Goal: Task Accomplishment & Management: Complete application form

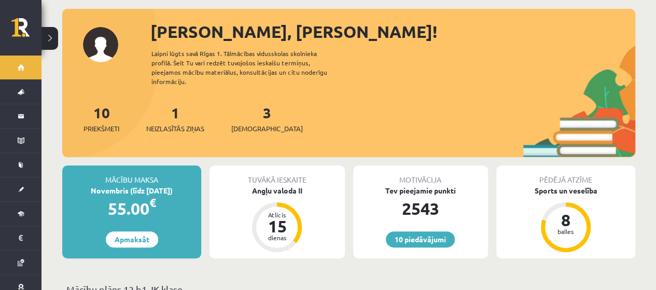
scroll to position [52, 0]
click at [186, 111] on div "1 Neizlasītās ziņas" at bounding box center [175, 118] width 58 height 32
click at [183, 111] on div "1 Neizlasītās ziņas" at bounding box center [175, 118] width 58 height 32
click at [174, 103] on link "1 Neizlasītās ziņas" at bounding box center [175, 118] width 58 height 31
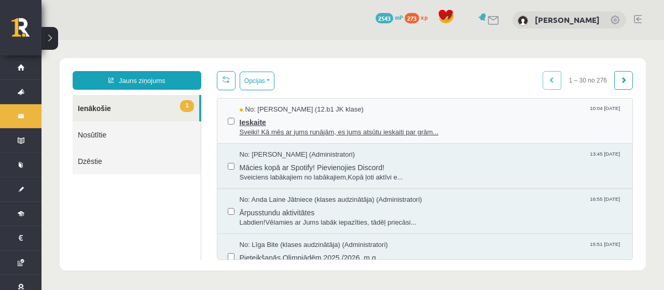
click at [395, 127] on div "Ieskaite Sveiki! Kā mēs ar jums runājām, es jums atsūtu ieskaiti par grām..." at bounding box center [431, 126] width 383 height 23
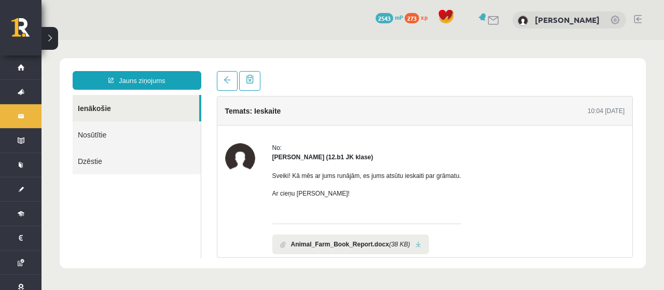
click at [342, 240] on b "Animal_Farm_Book_Report.docx" at bounding box center [340, 244] width 98 height 9
click at [414, 247] on li "Animal_Farm_Book_Report.docx (38 KB)" at bounding box center [350, 245] width 157 height 20
click at [416, 243] on link at bounding box center [419, 244] width 6 height 7
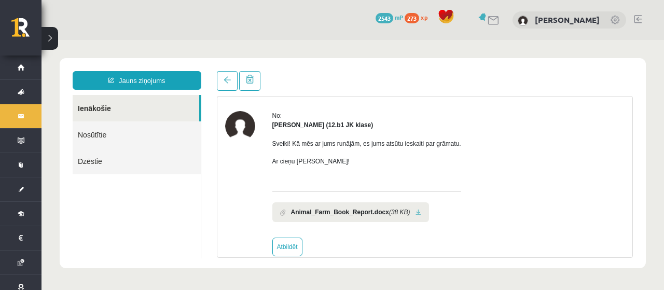
scroll to position [48, 0]
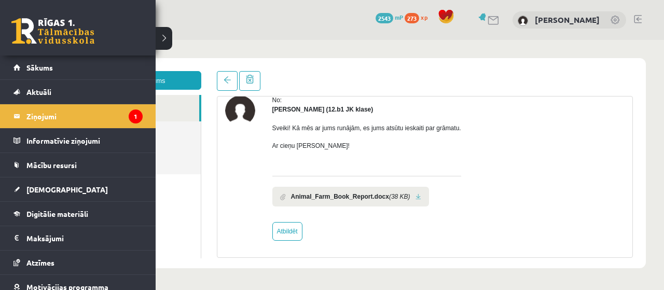
click at [44, 32] on link at bounding box center [52, 31] width 83 height 26
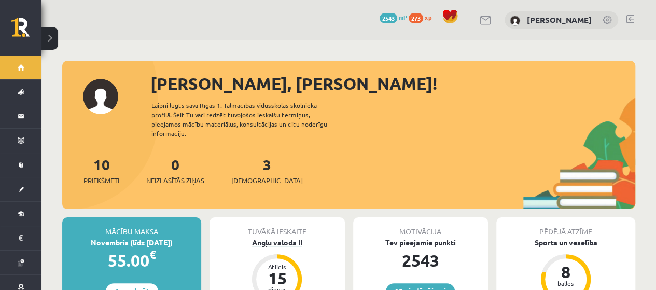
click at [276, 237] on div "Angļu valoda II" at bounding box center [277, 242] width 135 height 11
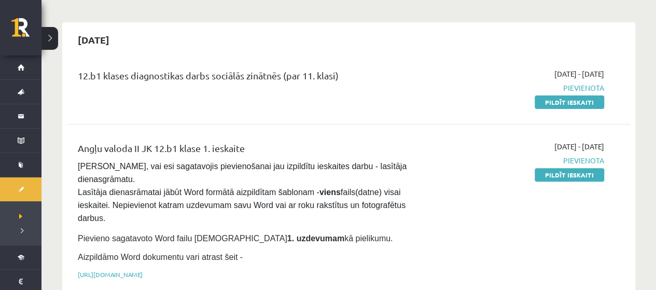
scroll to position [104, 0]
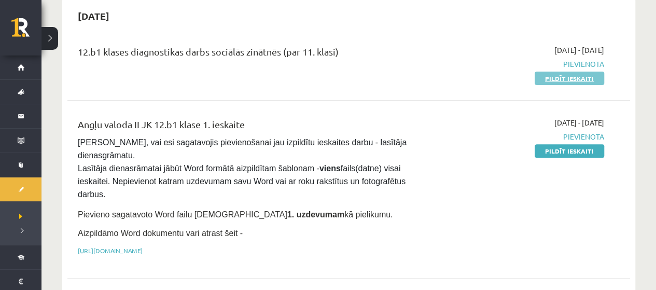
click at [589, 77] on link "Pildīt ieskaiti" at bounding box center [570, 78] width 70 height 13
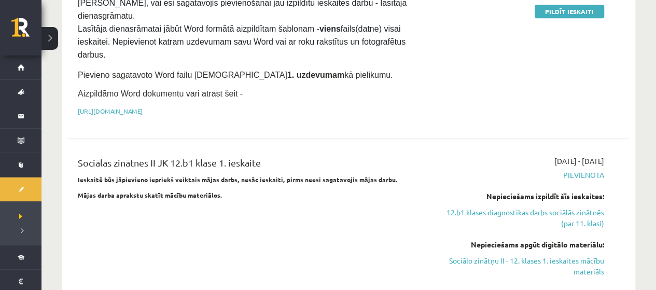
scroll to position [259, 0]
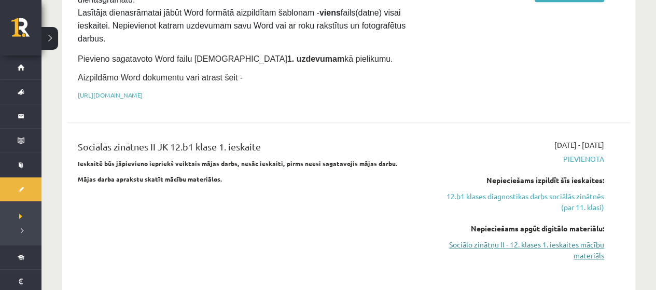
click at [542, 239] on link "Sociālo zinātņu II - 12. klases 1. ieskaites mācību materiāls" at bounding box center [521, 250] width 165 height 22
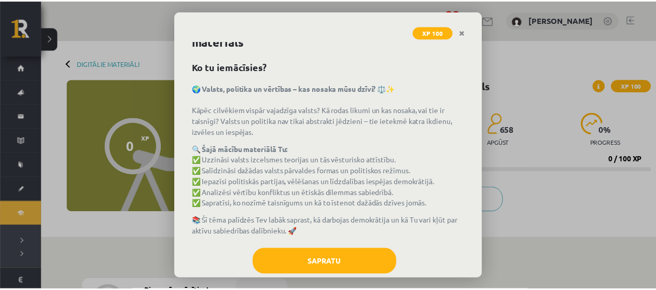
scroll to position [46, 0]
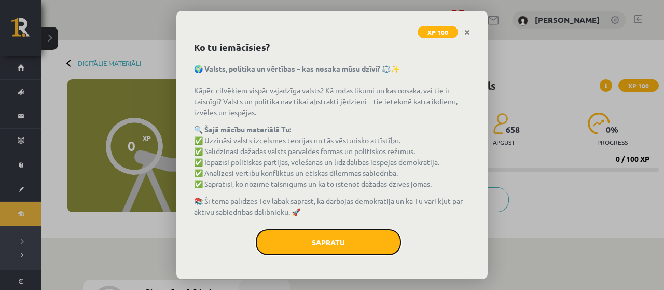
click at [337, 254] on div "Sapratu" at bounding box center [332, 246] width 276 height 34
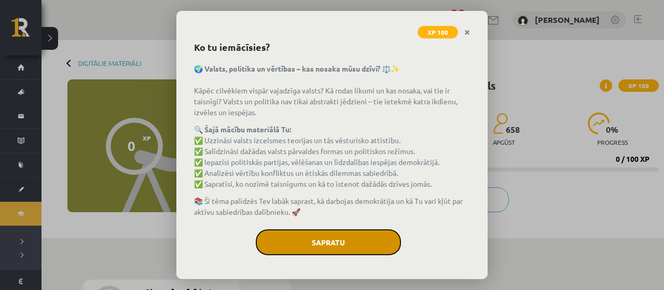
click at [331, 234] on button "Sapratu" at bounding box center [328, 242] width 145 height 26
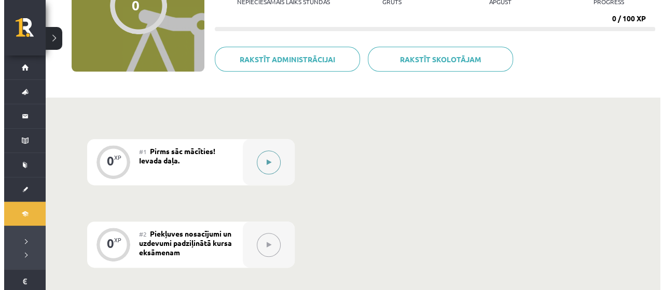
scroll to position [156, 0]
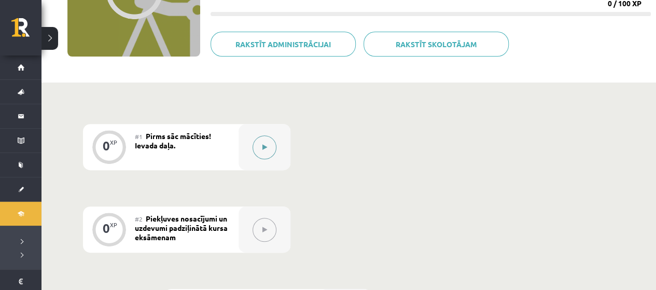
click at [268, 139] on button at bounding box center [265, 147] width 24 height 24
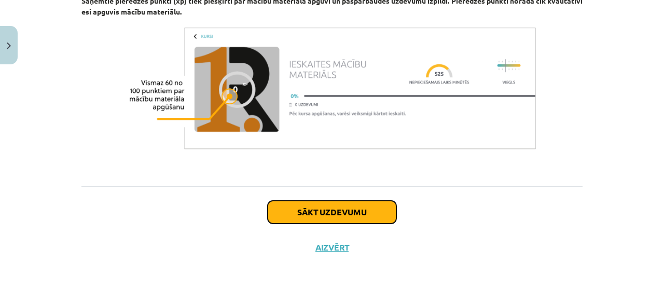
click at [326, 211] on button "Sākt uzdevumu" at bounding box center [332, 212] width 129 height 23
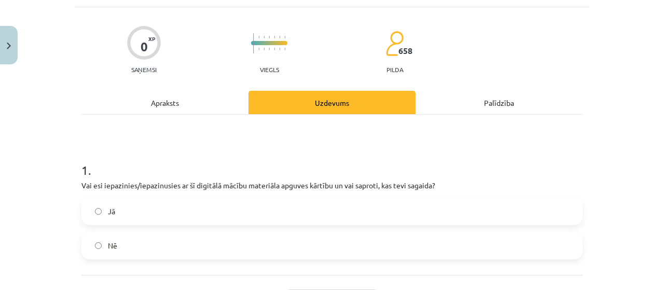
scroll to position [78, 0]
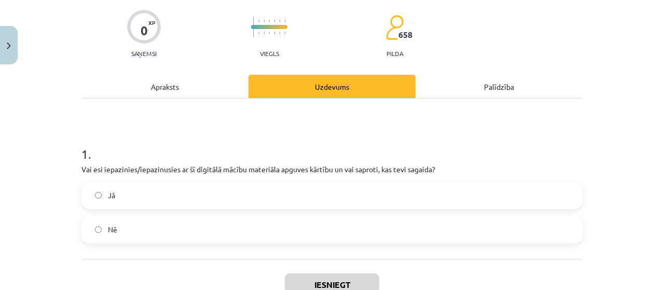
click at [234, 193] on label "Jā" at bounding box center [331, 195] width 499 height 26
click at [316, 274] on button "Iesniegt" at bounding box center [332, 284] width 94 height 23
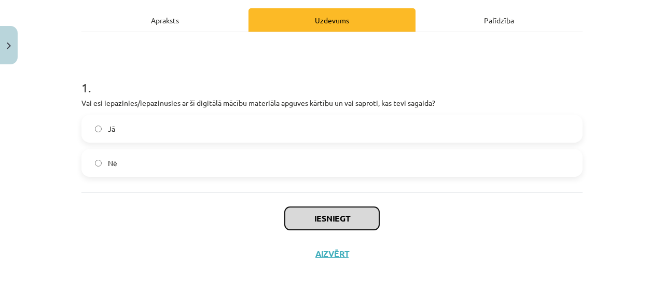
scroll to position [150, 0]
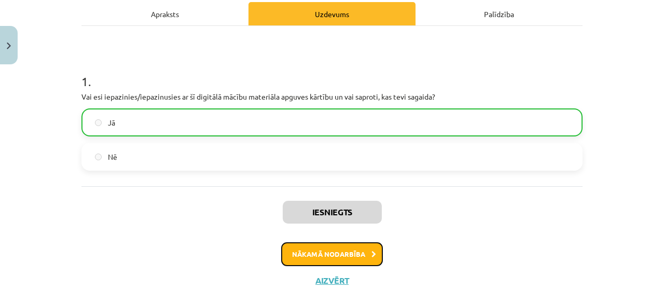
click at [321, 255] on button "Nākamā nodarbība" at bounding box center [332, 254] width 102 height 24
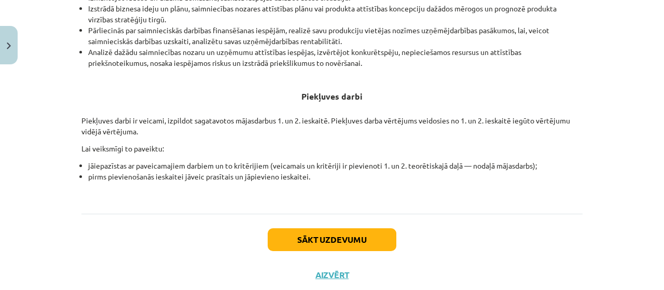
scroll to position [441, 0]
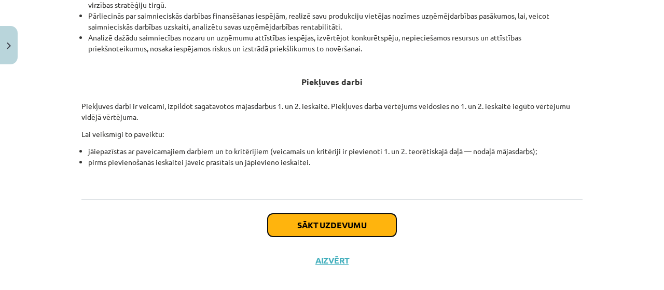
click at [288, 217] on button "Sākt uzdevumu" at bounding box center [332, 225] width 129 height 23
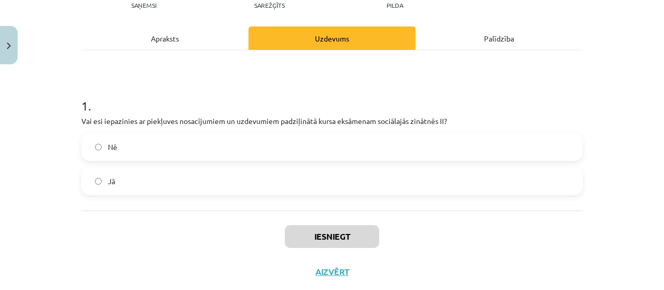
scroll to position [130, 0]
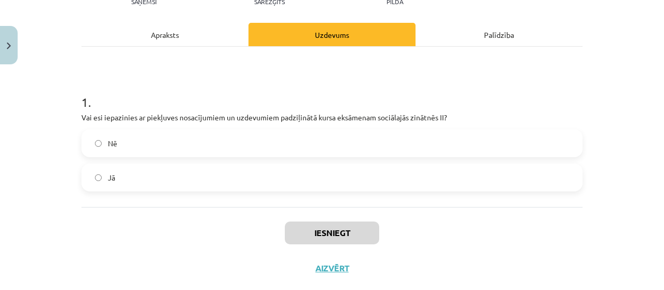
click at [289, 125] on div "1 . Vai esi iepazinies ar piekļuves nosacījumiem un uzdevumiem padziļinātā kurs…" at bounding box center [331, 134] width 501 height 115
click at [249, 199] on div "1 . Vai esi iepazinies ar piekļuves nosacījumiem un uzdevumiem padziļinātā kurs…" at bounding box center [331, 127] width 501 height 160
click at [250, 183] on label "Jā" at bounding box center [331, 177] width 499 height 26
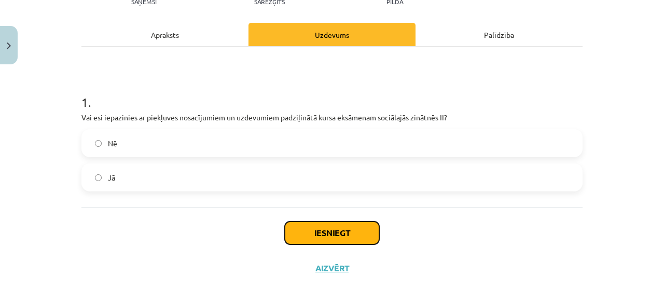
click at [335, 238] on button "Iesniegt" at bounding box center [332, 233] width 94 height 23
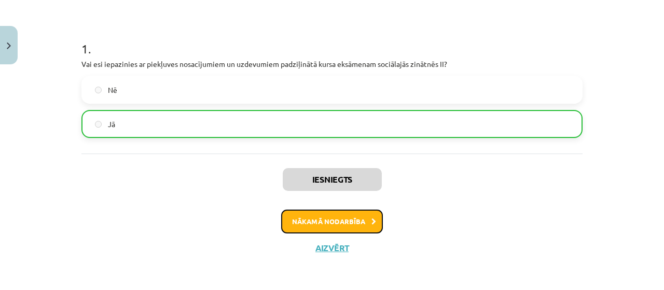
click at [342, 230] on button "Nākamā nodarbība" at bounding box center [332, 222] width 102 height 24
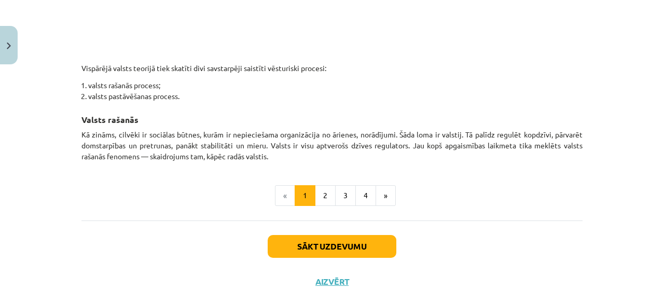
scroll to position [651, 0]
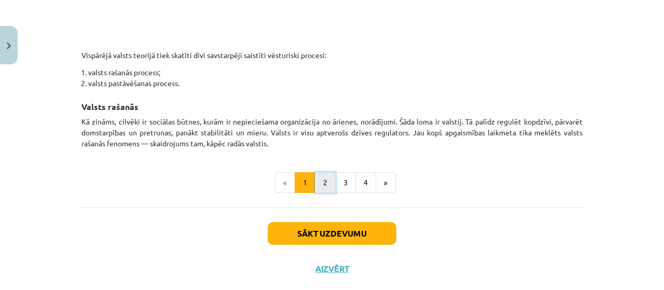
click at [319, 186] on button "2" at bounding box center [325, 182] width 21 height 21
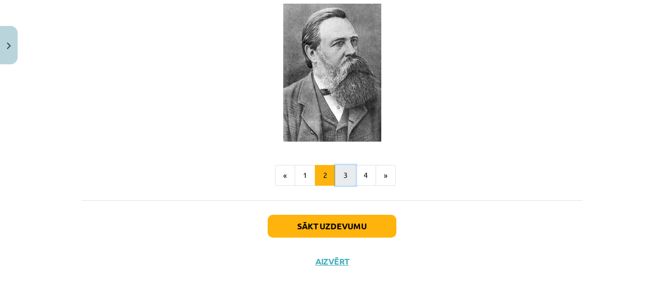
click at [345, 165] on button "3" at bounding box center [345, 175] width 21 height 21
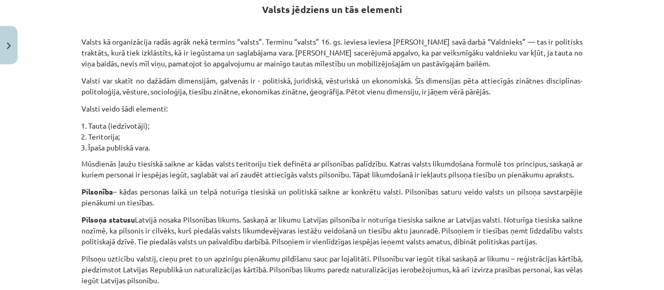
scroll to position [185, 0]
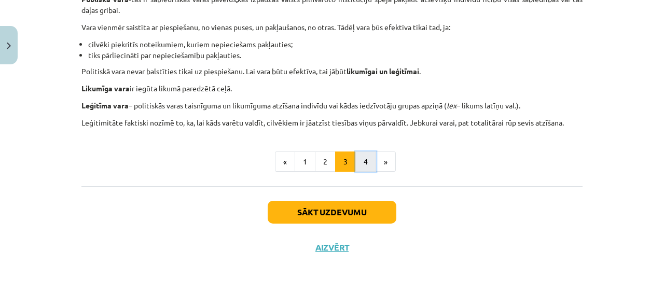
click at [355, 164] on button "4" at bounding box center [365, 162] width 21 height 21
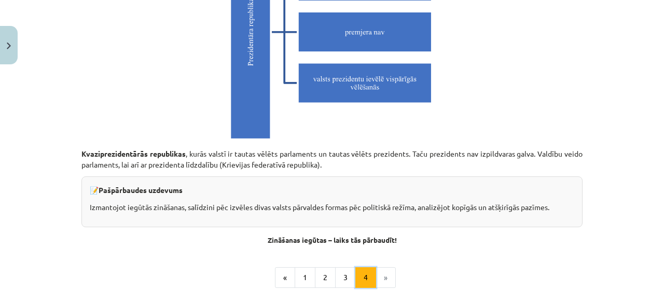
scroll to position [3044, 0]
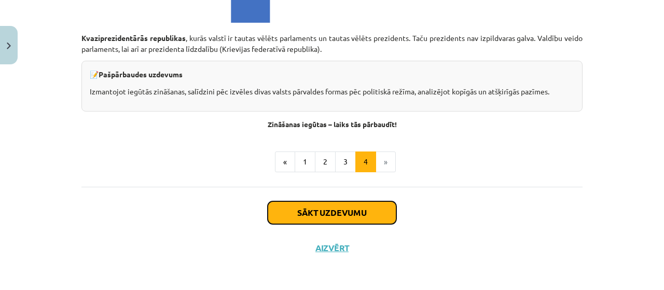
drag, startPoint x: 303, startPoint y: 215, endPoint x: 301, endPoint y: 208, distance: 7.1
click at [302, 212] on button "Sākt uzdevumu" at bounding box center [332, 212] width 129 height 23
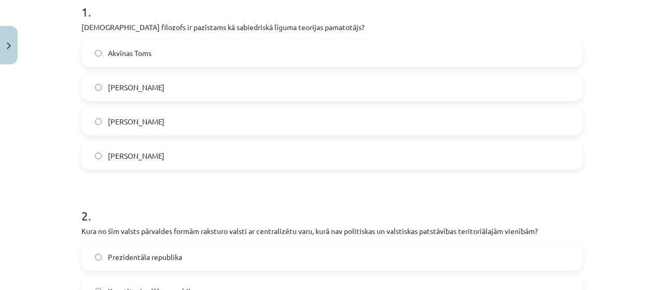
scroll to position [233, 0]
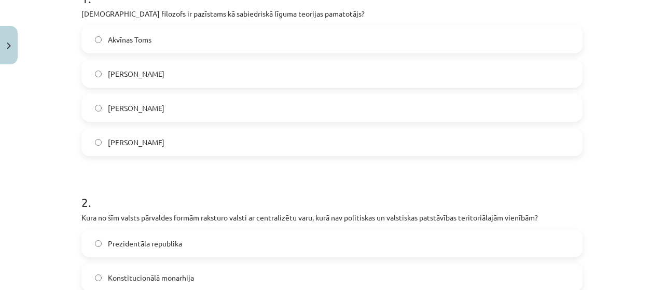
click at [183, 98] on label "Tomass Hobss" at bounding box center [331, 108] width 499 height 26
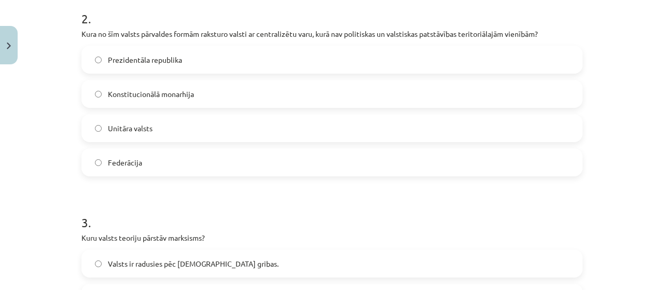
scroll to position [441, 0]
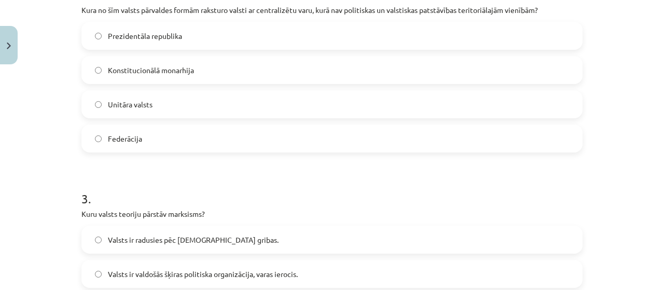
click at [153, 109] on label "Unitāra valsts" at bounding box center [331, 104] width 499 height 26
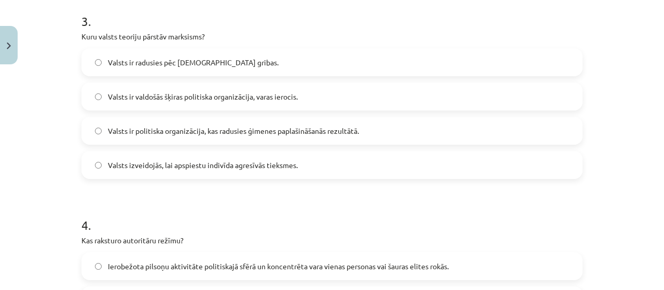
scroll to position [649, 0]
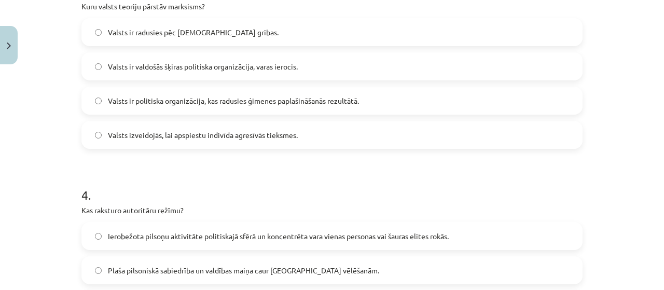
click at [376, 64] on label "Valsts ir valdošās šķiras politiska organizācija, varas ierocis." at bounding box center [331, 66] width 499 height 26
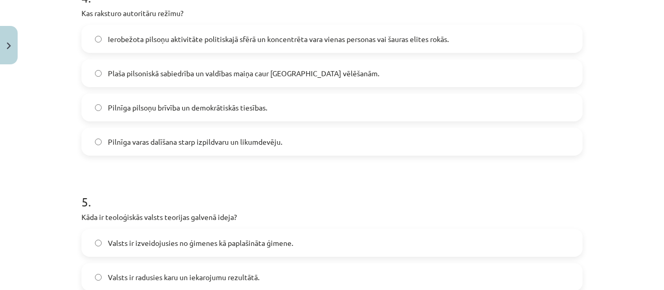
scroll to position [835, 0]
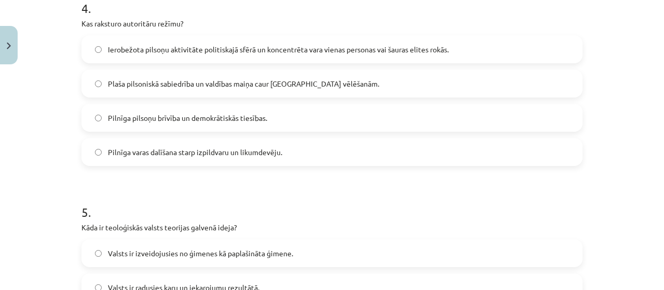
click at [215, 47] on span "Ierobežota pilsoņu aktivitāte politiskajā sfērā un koncentrēta vara vienas pers…" at bounding box center [278, 49] width 341 height 11
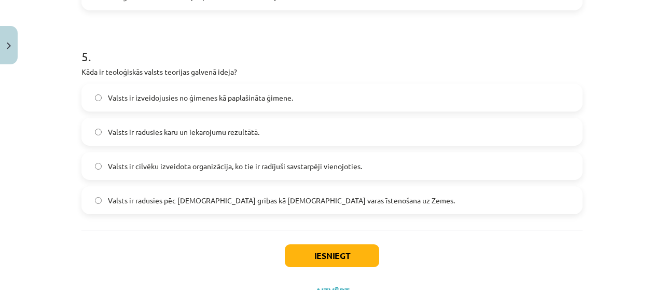
scroll to position [1035, 0]
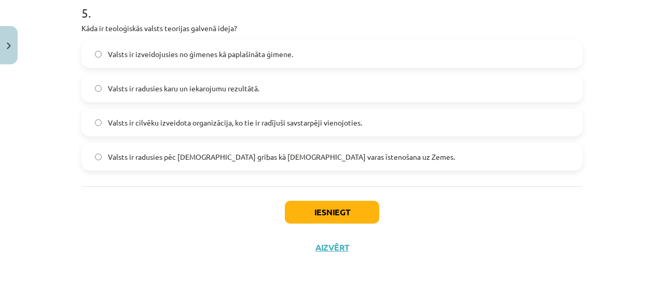
click at [261, 162] on label "Valsts ir radusies pēc Dieva gribas kā dievišķās varas īstenošana uz Zemes." at bounding box center [331, 157] width 499 height 26
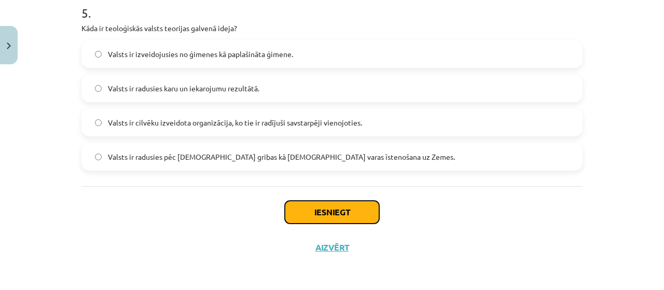
click at [334, 217] on button "Iesniegt" at bounding box center [332, 212] width 94 height 23
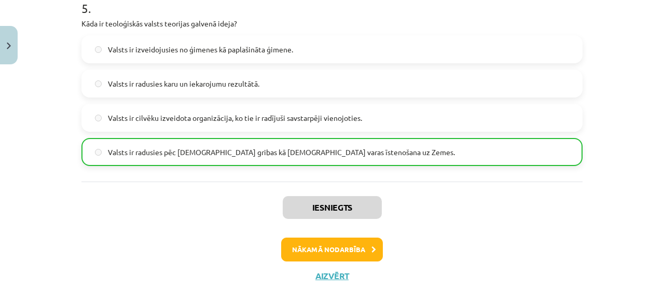
scroll to position [1067, 0]
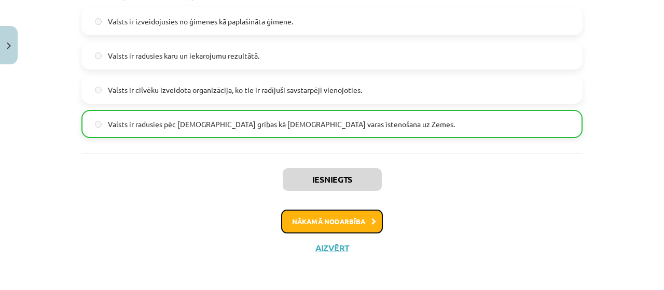
click at [323, 228] on button "Nākamā nodarbība" at bounding box center [332, 222] width 102 height 24
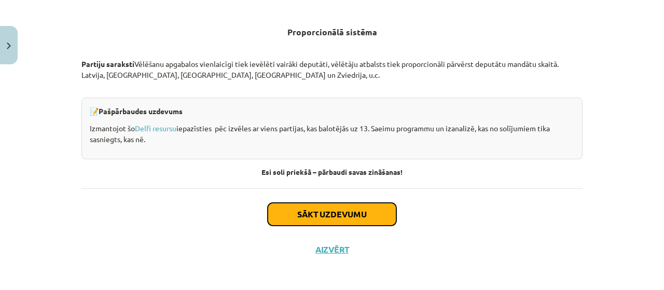
click at [340, 214] on button "Sākt uzdevumu" at bounding box center [332, 214] width 129 height 23
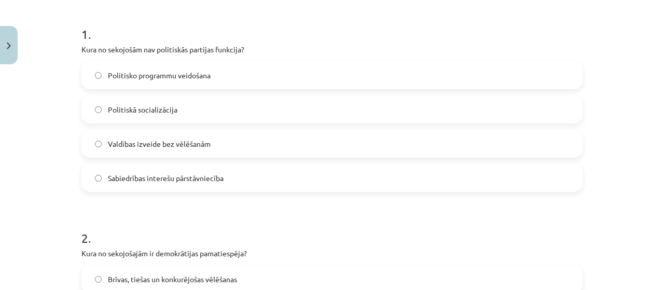
scroll to position [182, 0]
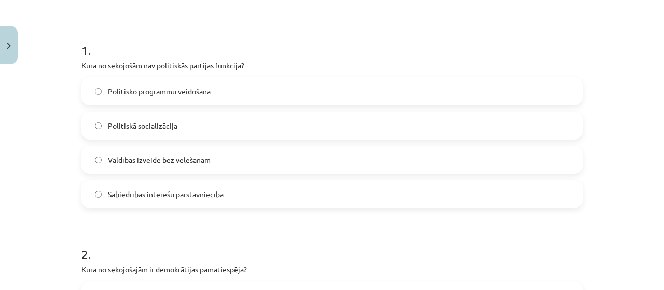
click at [221, 166] on label "Valdības izveide bez vēlēšanām" at bounding box center [331, 160] width 499 height 26
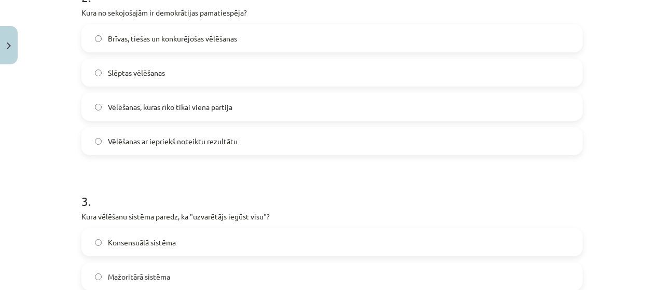
scroll to position [441, 0]
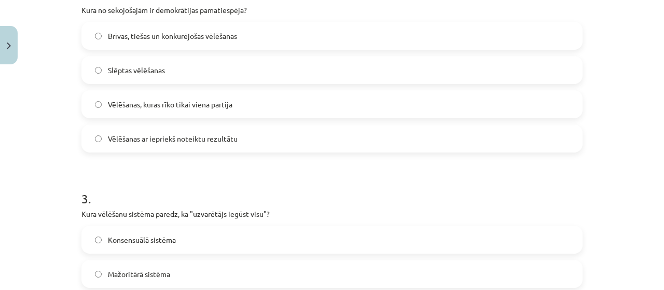
click at [188, 40] on span "Brīvas, tiešas un konkurējošas vēlēšanas" at bounding box center [172, 36] width 129 height 11
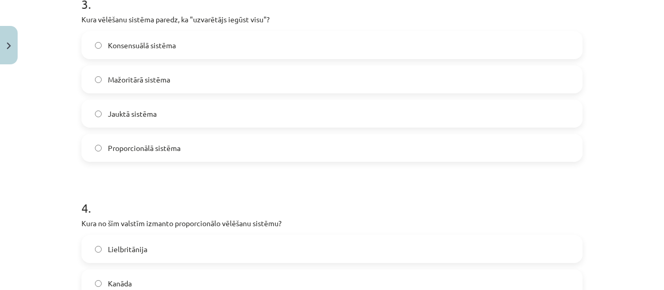
scroll to position [621, 0]
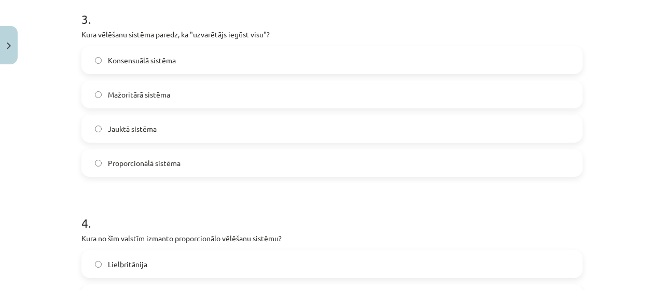
drag, startPoint x: 426, startPoint y: 93, endPoint x: 425, endPoint y: 88, distance: 5.4
click at [426, 91] on label "Mažoritārā sistēma" at bounding box center [331, 94] width 499 height 26
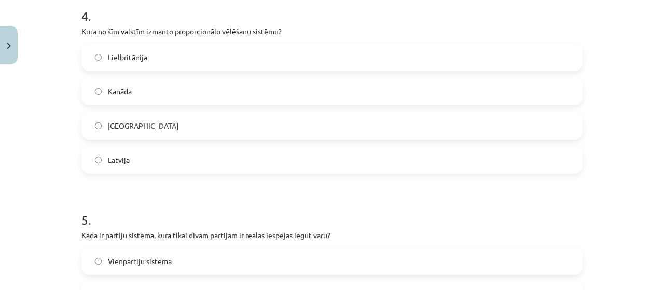
scroll to position [828, 0]
click at [96, 163] on label "Latvija" at bounding box center [331, 159] width 499 height 26
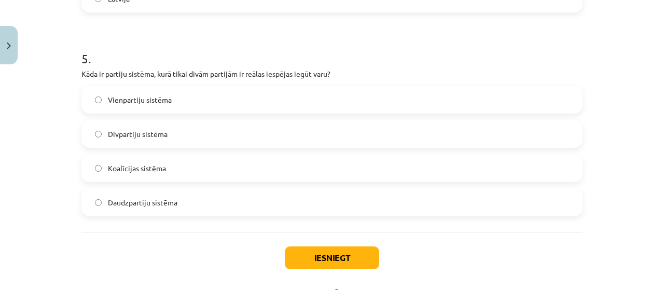
scroll to position [1035, 0]
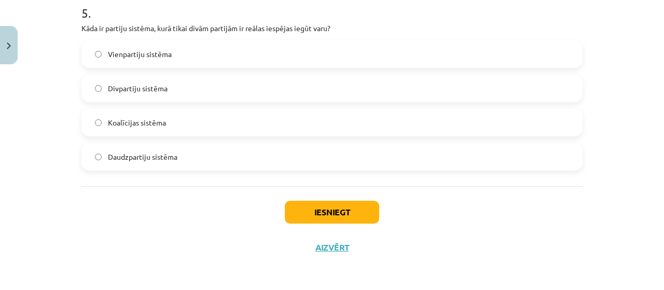
click at [227, 86] on label "Divpartiju sistēma" at bounding box center [331, 88] width 499 height 26
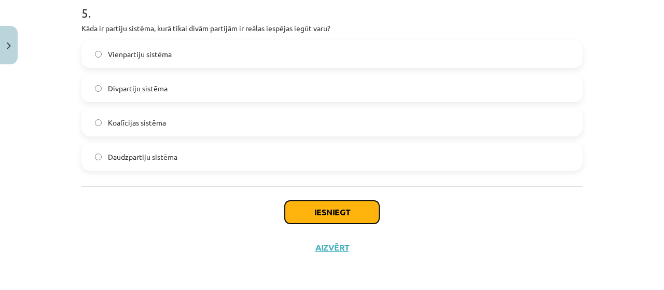
click at [339, 215] on button "Iesniegt" at bounding box center [332, 212] width 94 height 23
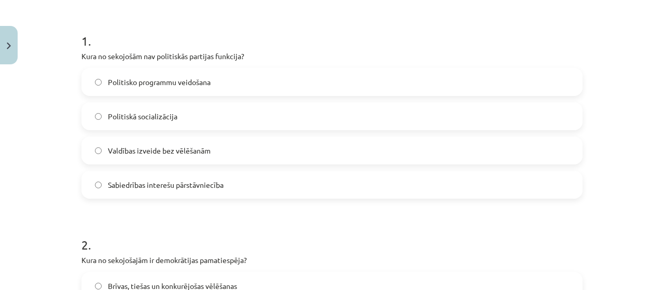
scroll to position [204, 0]
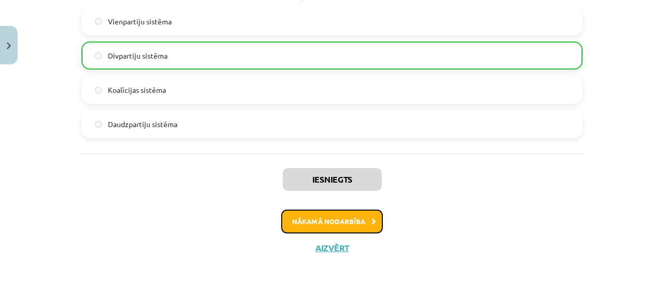
click at [327, 219] on button "Nākamā nodarbība" at bounding box center [332, 222] width 102 height 24
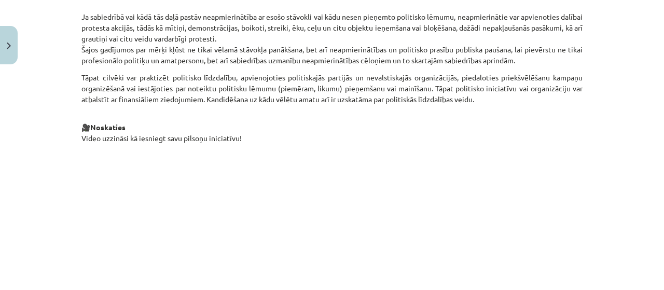
scroll to position [721, 0]
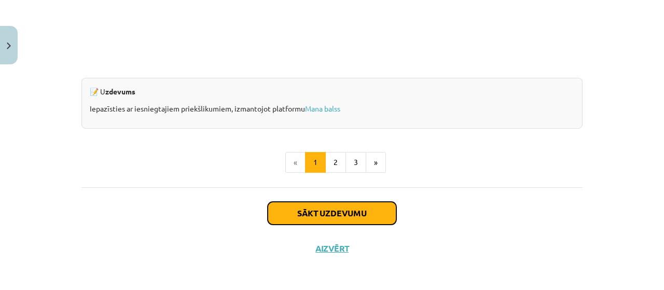
click at [323, 203] on button "Sākt uzdevumu" at bounding box center [332, 213] width 129 height 23
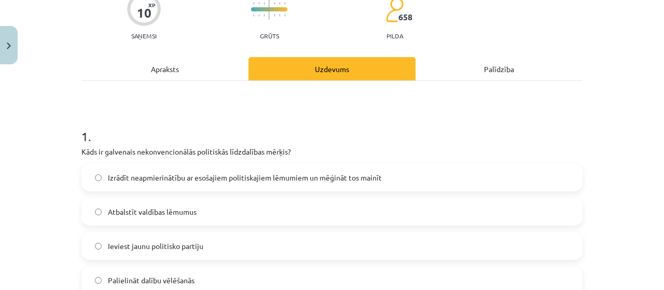
scroll to position [182, 0]
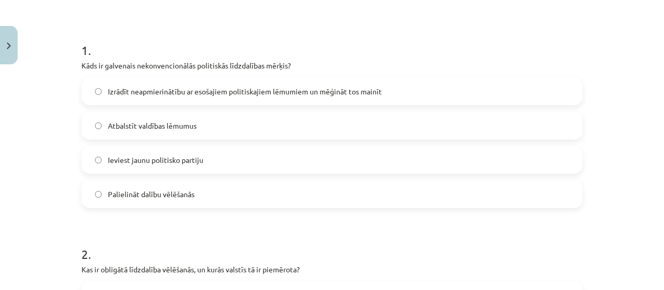
click at [260, 96] on span "Izrādīt neapmierinātību ar esošajiem politiskajiem lēmumiem un mēģināt tos main…" at bounding box center [245, 91] width 274 height 11
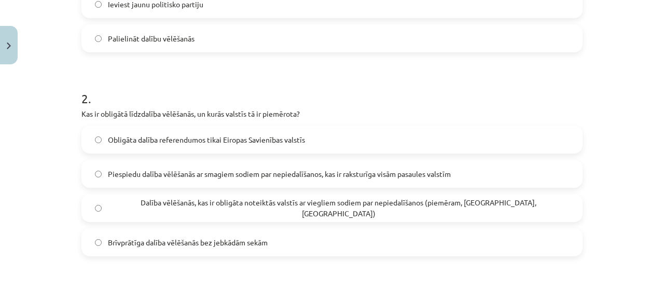
scroll to position [389, 0]
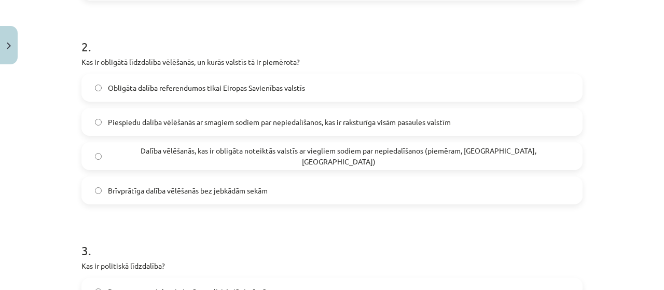
click at [417, 166] on label "Dalība vēlēšanās, kas ir obligāta noteiktās valstīs ar viegliem sodiem par nepi…" at bounding box center [331, 156] width 499 height 26
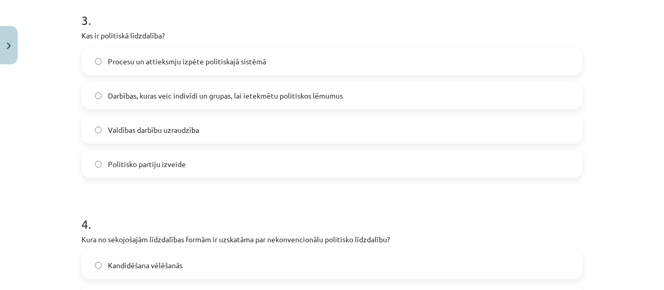
scroll to position [597, 0]
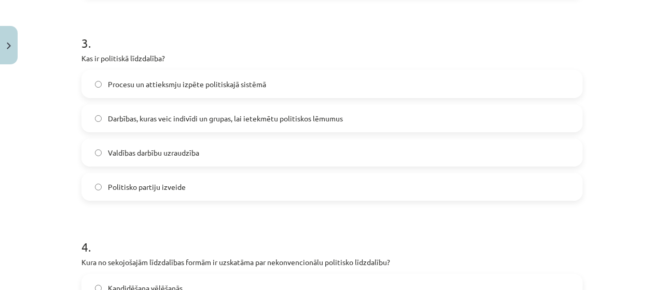
click at [341, 113] on label "Darbības, kuras veic indivīdi un grupas, lai ietekmētu politiskos lēmumus" at bounding box center [331, 118] width 499 height 26
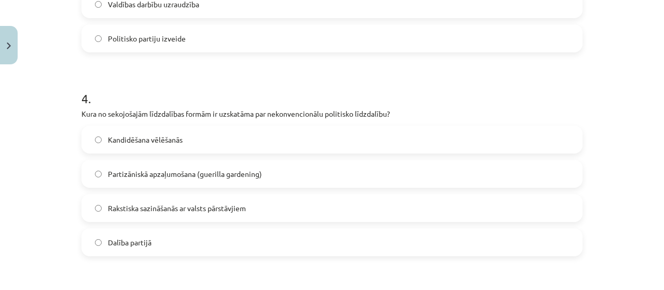
scroll to position [804, 0]
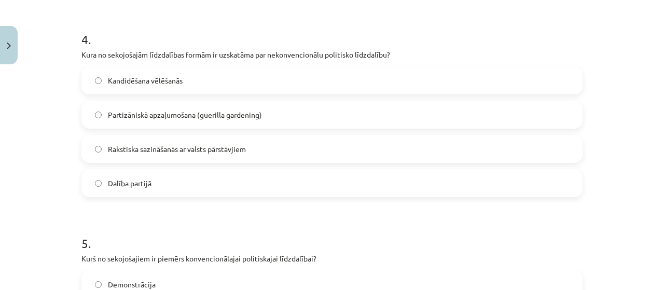
click at [139, 117] on span "Partizāniskā apzaļumošana (guerilla gardening)" at bounding box center [185, 114] width 154 height 11
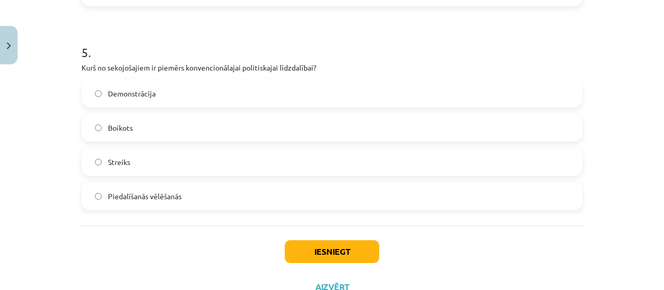
scroll to position [1012, 0]
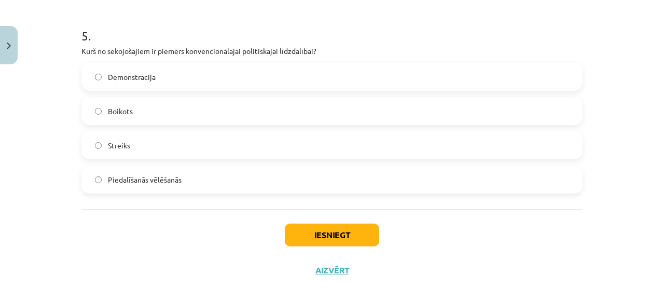
click at [211, 164] on div "Demonstrācija Boikots Streiks Piedalīšanās vēlēšanās" at bounding box center [331, 128] width 501 height 131
click at [194, 176] on label "Piedalīšanās vēlēšanās" at bounding box center [331, 180] width 499 height 26
click at [360, 226] on button "Iesniegt" at bounding box center [332, 235] width 94 height 23
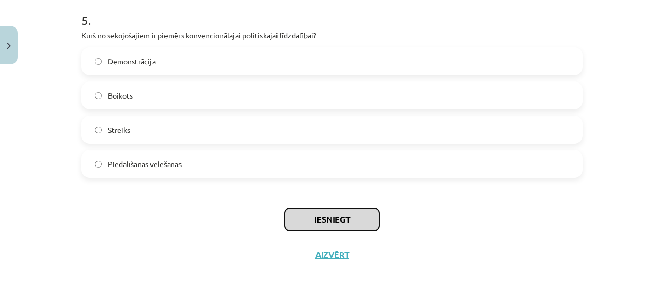
scroll to position [1035, 0]
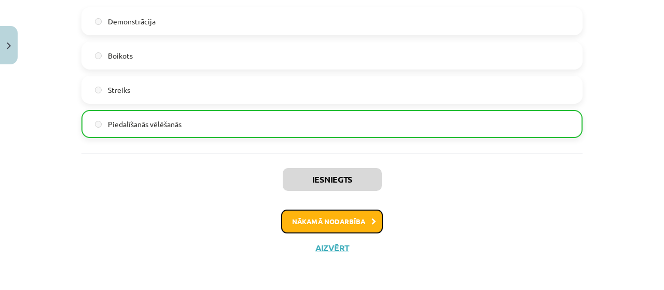
click at [340, 223] on button "Nākamā nodarbība" at bounding box center [332, 222] width 102 height 24
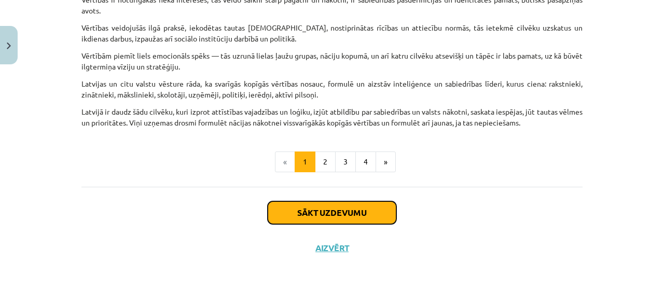
click at [342, 211] on button "Sākt uzdevumu" at bounding box center [332, 212] width 129 height 23
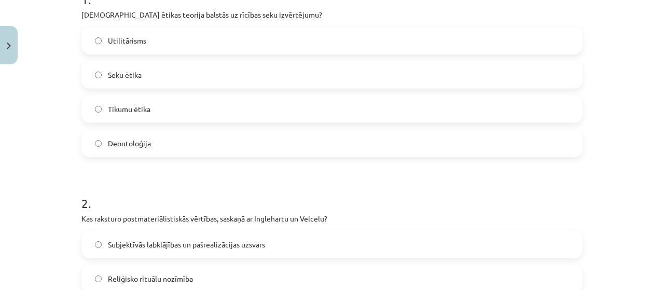
scroll to position [233, 0]
click at [337, 37] on label "Utilitārisms" at bounding box center [331, 39] width 499 height 26
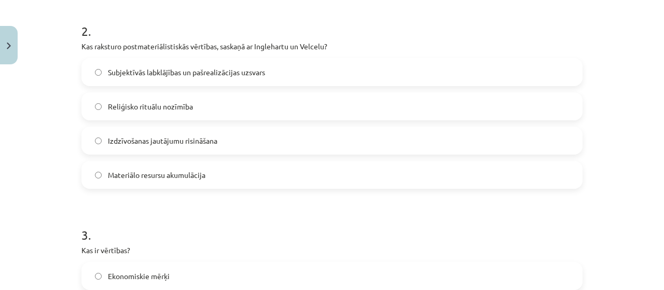
scroll to position [389, 0]
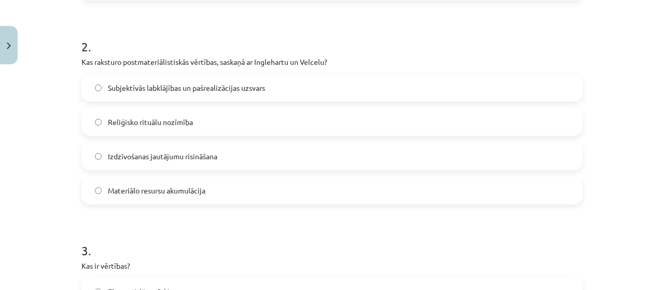
click at [218, 89] on span "Subjektīvās labklājības un pašrealizācijas uzsvars" at bounding box center [186, 87] width 157 height 11
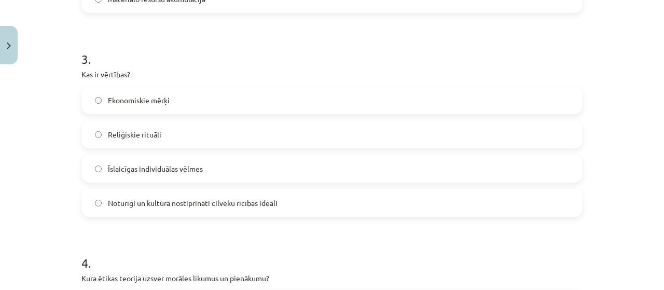
scroll to position [597, 0]
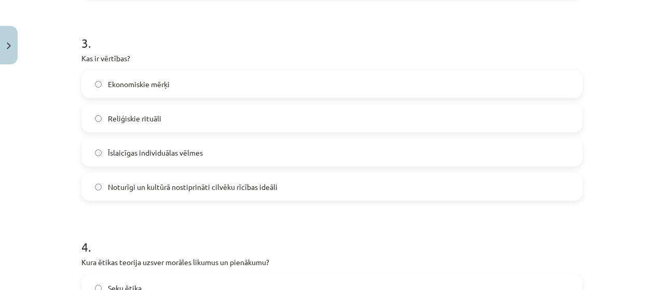
click at [275, 191] on label "Noturīgi un kultūrā nostiprināti cilvēku rīcības ideāli" at bounding box center [331, 187] width 499 height 26
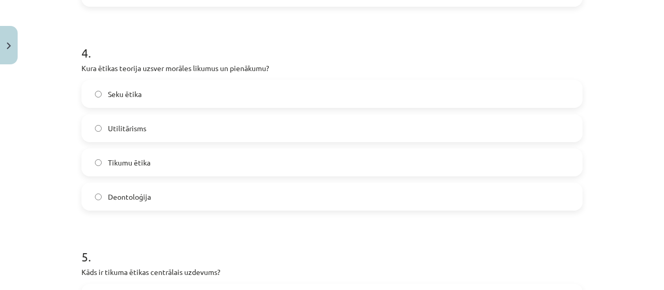
scroll to position [804, 0]
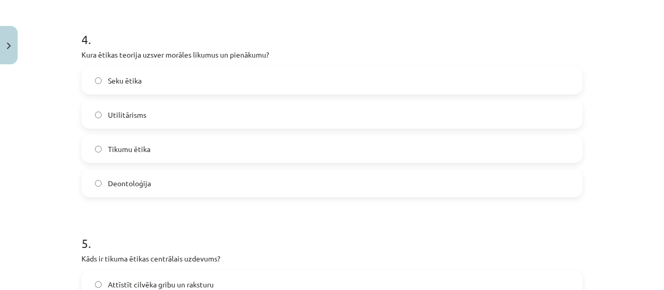
click at [126, 184] on span "Deontoloģija" at bounding box center [129, 183] width 43 height 11
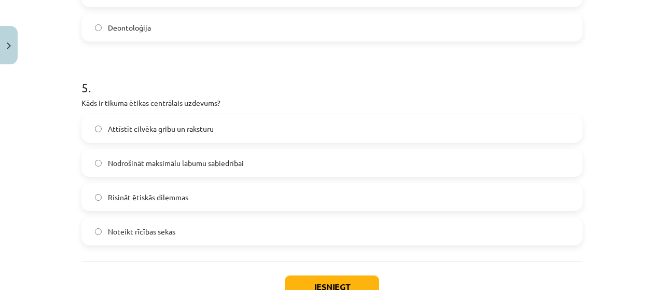
scroll to position [1012, 0]
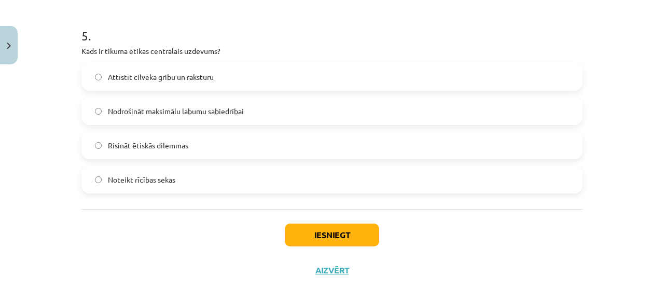
click at [161, 68] on label "Attīstīt cilvēka gribu un raksturu" at bounding box center [331, 77] width 499 height 26
click at [326, 231] on button "Iesniegt" at bounding box center [332, 235] width 94 height 23
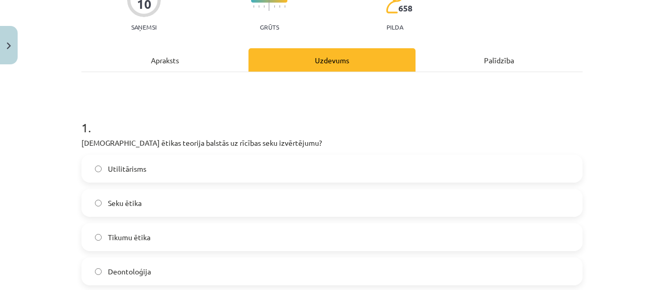
scroll to position [156, 0]
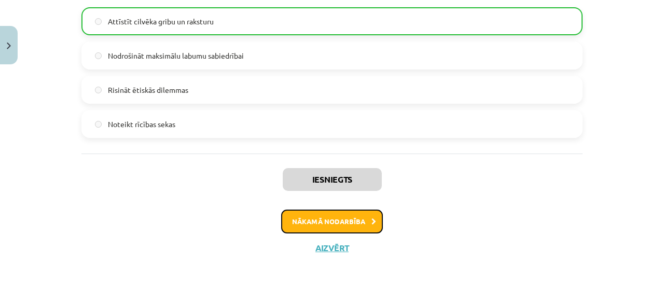
click at [324, 228] on button "Nākamā nodarbība" at bounding box center [332, 222] width 102 height 24
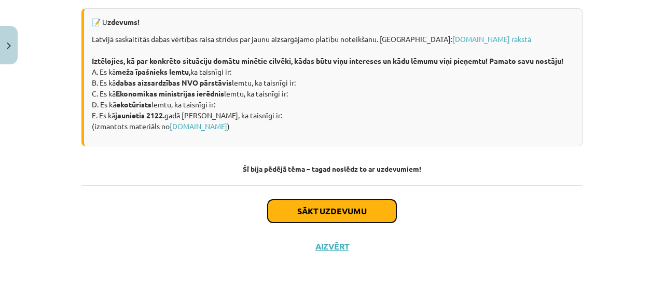
click at [321, 203] on button "Sākt uzdevumu" at bounding box center [332, 211] width 129 height 23
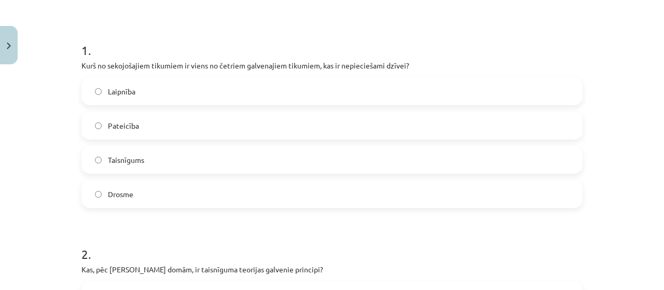
scroll to position [233, 0]
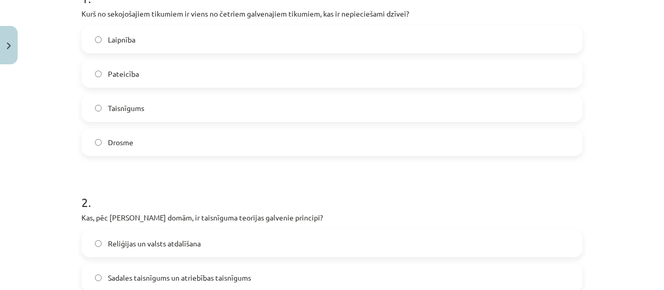
click at [163, 103] on label "Taisnīgums" at bounding box center [331, 108] width 499 height 26
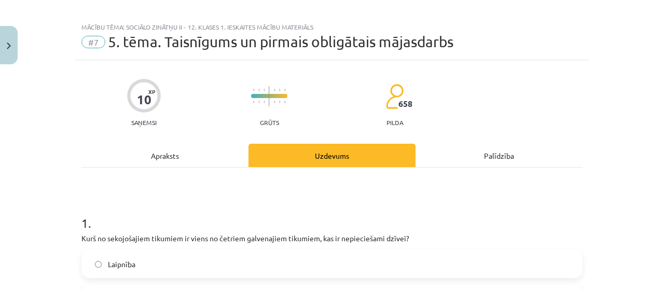
scroll to position [0, 0]
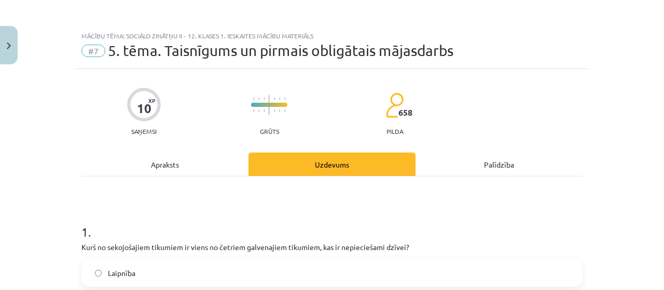
click at [97, 51] on span "#7" at bounding box center [93, 51] width 24 height 12
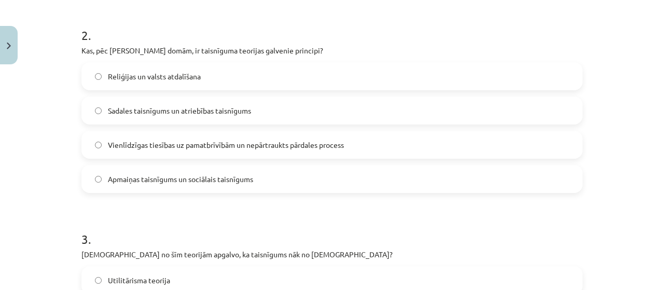
scroll to position [415, 0]
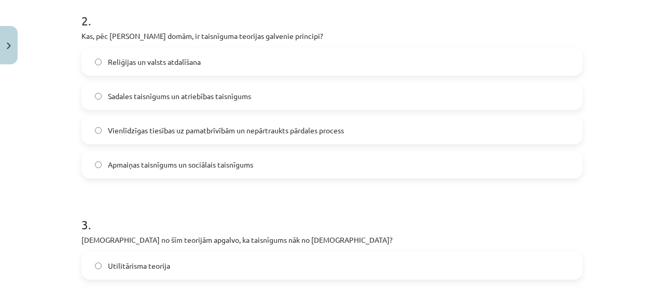
click at [233, 107] on label "Sadales taisnīgums un atriebības taisnīgums" at bounding box center [331, 96] width 499 height 26
click at [228, 132] on span "Vienlīdzīgas tiesības uz pamatbrīvībām un nepārtraukts pārdales process" at bounding box center [226, 130] width 236 height 11
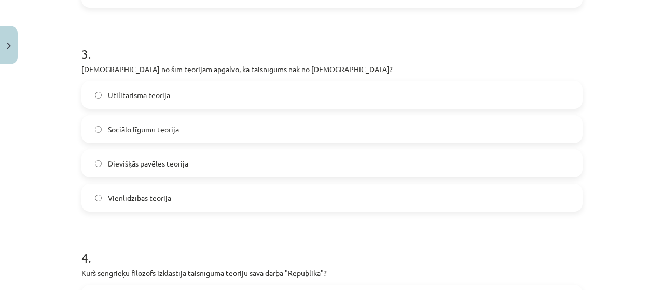
scroll to position [623, 0]
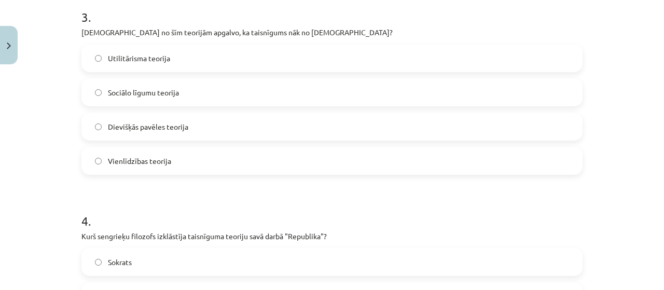
click at [200, 129] on label "Dievišķās pavēles teorija" at bounding box center [331, 127] width 499 height 26
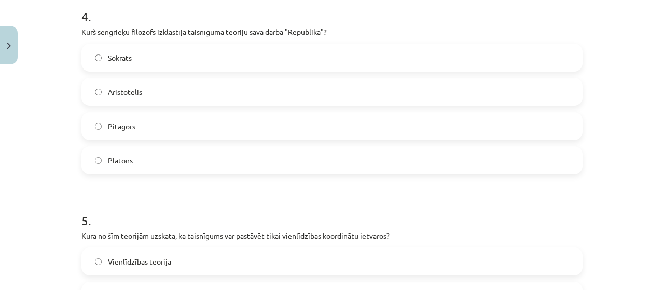
scroll to position [830, 0]
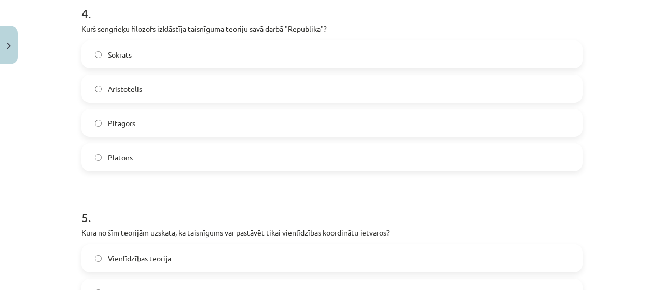
click at [154, 156] on label "Platons" at bounding box center [331, 157] width 499 height 26
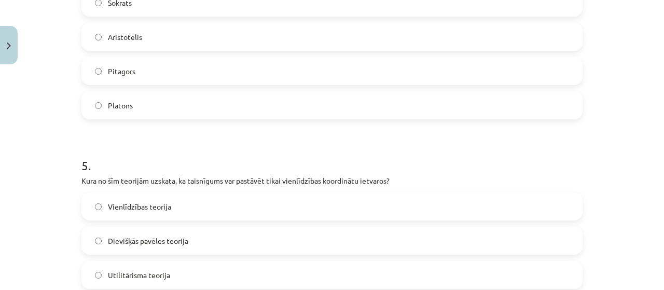
scroll to position [1035, 0]
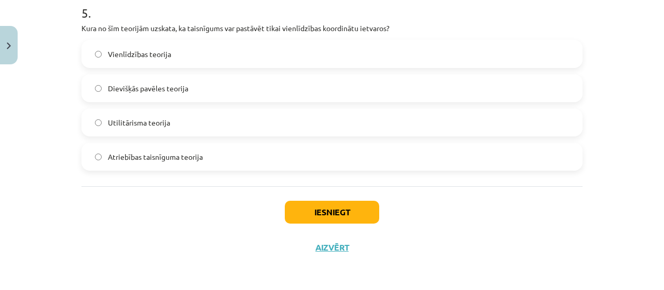
click at [433, 62] on label "Vienlīdzības teorija" at bounding box center [331, 54] width 499 height 26
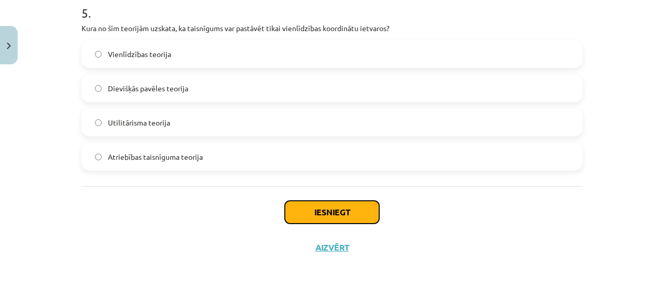
click at [353, 205] on button "Iesniegt" at bounding box center [332, 212] width 94 height 23
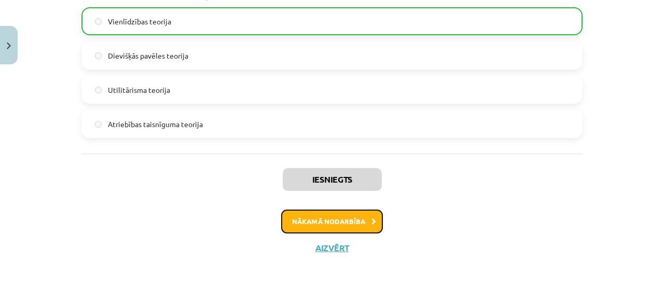
click at [349, 219] on button "Nākamā nodarbība" at bounding box center [332, 222] width 102 height 24
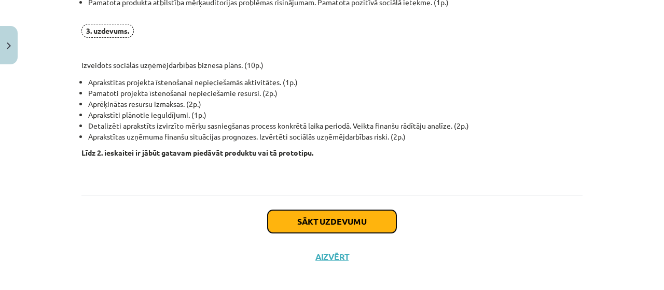
click at [350, 218] on button "Sākt uzdevumu" at bounding box center [332, 221] width 129 height 23
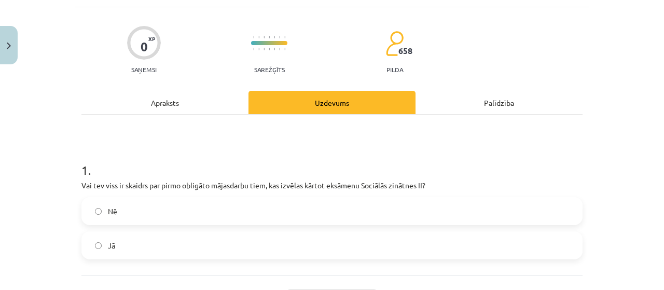
scroll to position [78, 0]
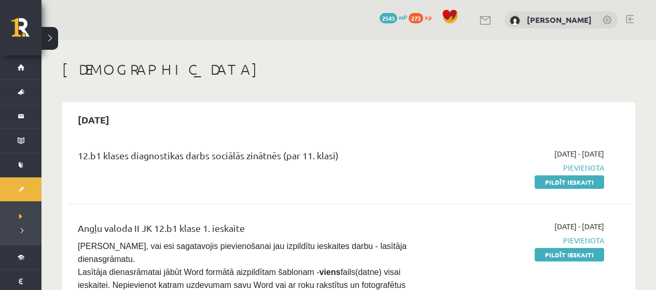
scroll to position [259, 0]
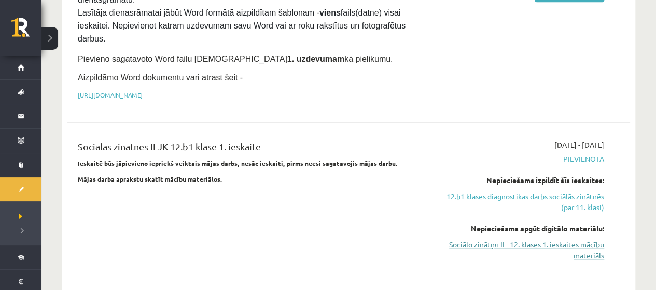
click at [492, 239] on link "Sociālo zinātņu II - 12. klases 1. ieskaites mācību materiāls" at bounding box center [521, 250] width 165 height 22
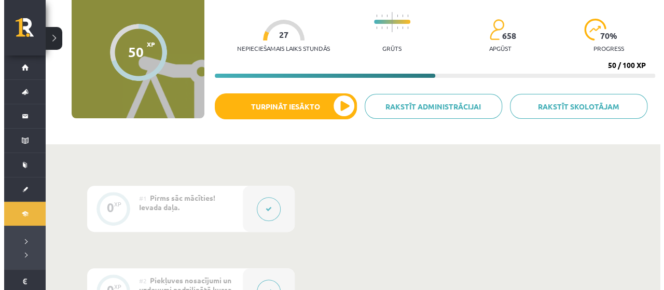
scroll to position [156, 0]
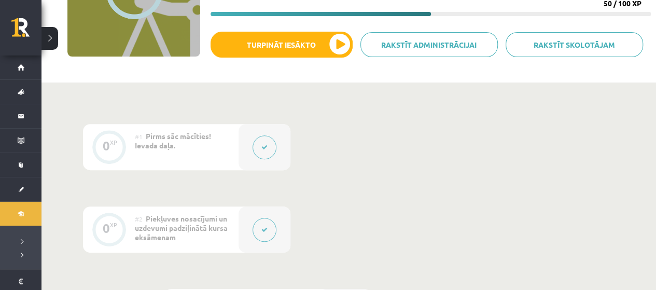
drag, startPoint x: 291, startPoint y: 61, endPoint x: 297, endPoint y: 40, distance: 21.5
click at [292, 60] on div "Rakstīt skolotājam Rakstīt administrācijai Turpināt iesākto" at bounding box center [431, 49] width 441 height 34
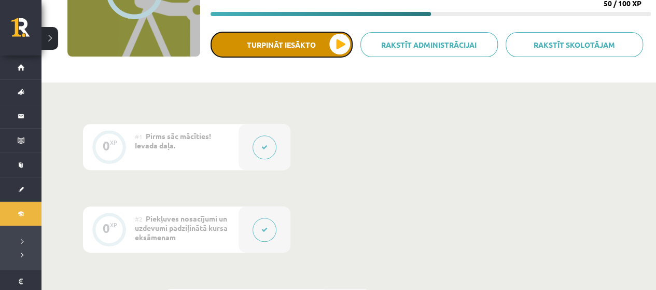
click at [299, 42] on button "Turpināt iesākto" at bounding box center [282, 45] width 142 height 26
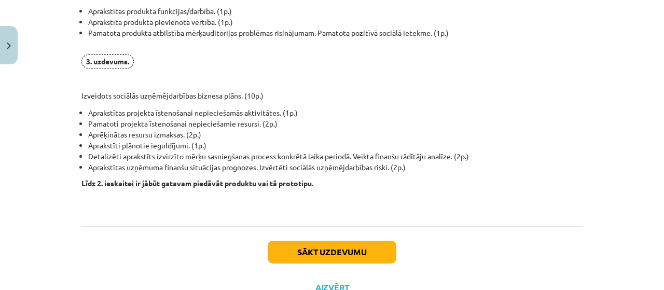
scroll to position [830, 0]
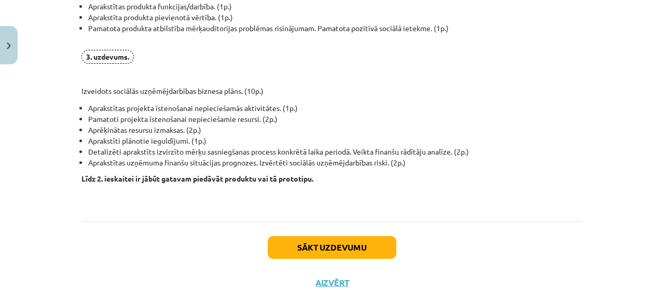
click at [354, 256] on div "Sākt uzdevumu Aizvērt" at bounding box center [331, 258] width 501 height 73
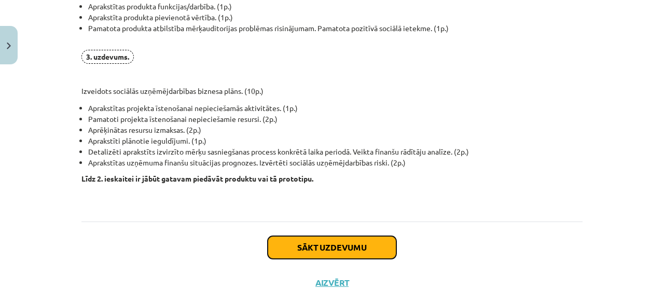
click at [351, 248] on button "Sākt uzdevumu" at bounding box center [332, 247] width 129 height 23
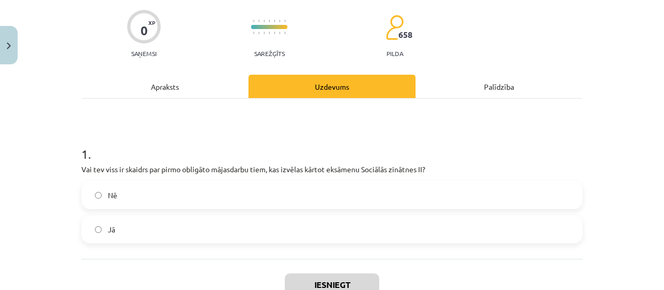
scroll to position [130, 0]
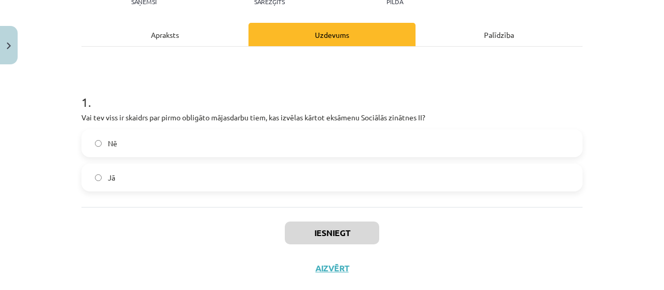
click at [341, 182] on label "Jā" at bounding box center [331, 177] width 499 height 26
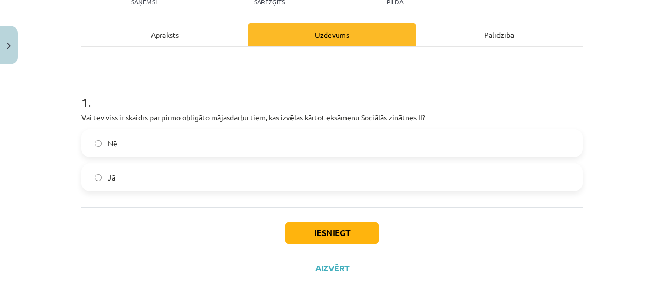
click at [343, 217] on div "Iesniegt Aizvērt" at bounding box center [331, 243] width 501 height 73
click at [347, 229] on button "Iesniegt" at bounding box center [332, 233] width 94 height 23
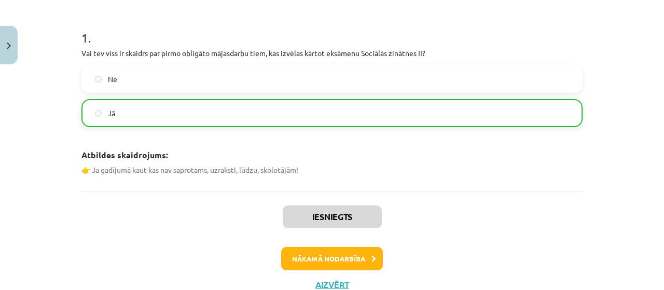
scroll to position [231, 0]
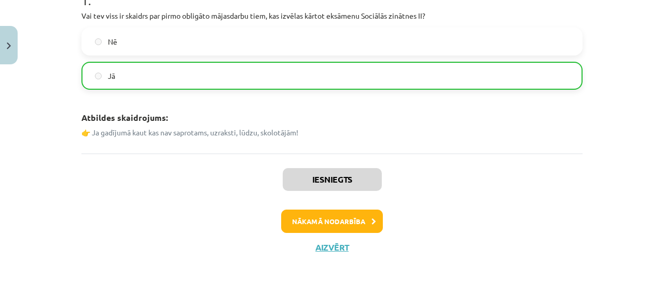
click at [254, 131] on p "👉 Ja gadījumā kaut kas nav saprotams, uzraksti, lūdzu, skolotājām!" at bounding box center [331, 132] width 501 height 11
click at [350, 224] on button "Nākamā nodarbība" at bounding box center [332, 222] width 102 height 24
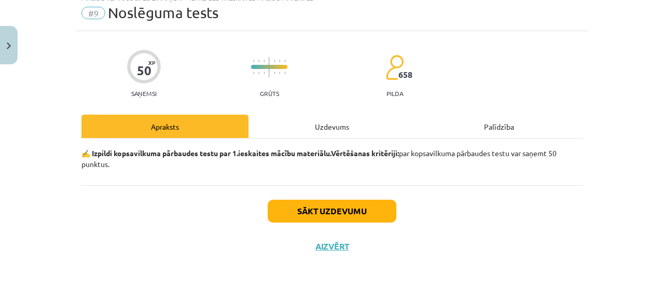
scroll to position [26, 0]
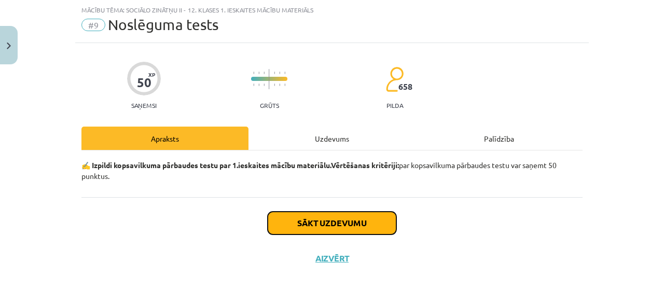
click at [342, 224] on button "Sākt uzdevumu" at bounding box center [332, 223] width 129 height 23
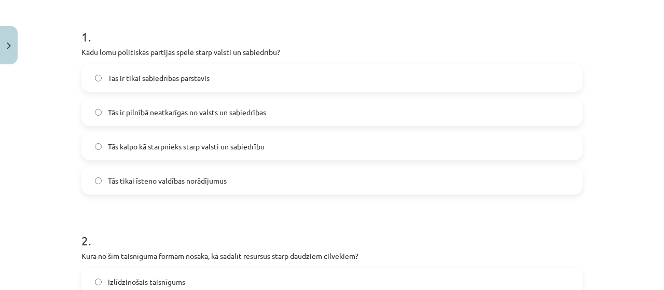
scroll to position [182, 0]
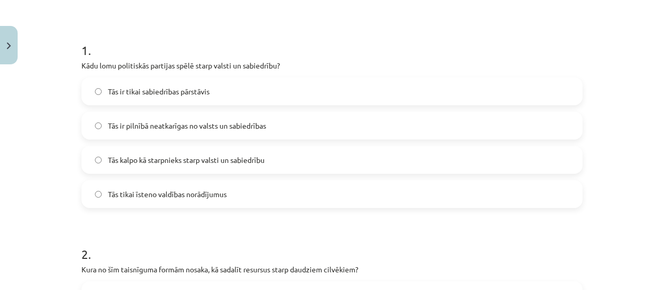
click at [171, 164] on span "Tās kalpo kā starpnieks starp valsti un sabiedrību" at bounding box center [186, 160] width 157 height 11
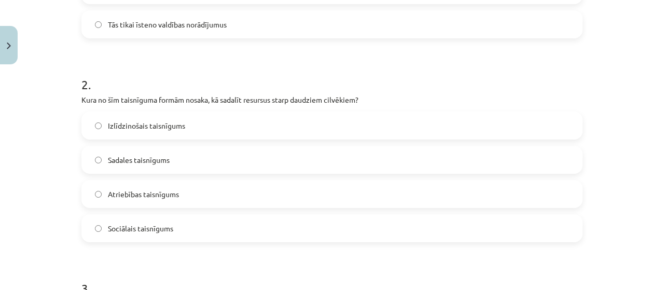
scroll to position [389, 0]
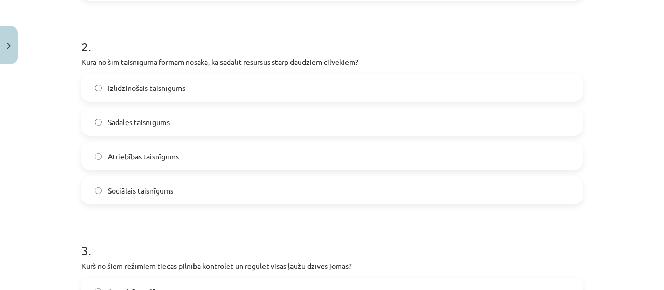
click at [138, 123] on span "Sadales taisnīgums" at bounding box center [139, 122] width 62 height 11
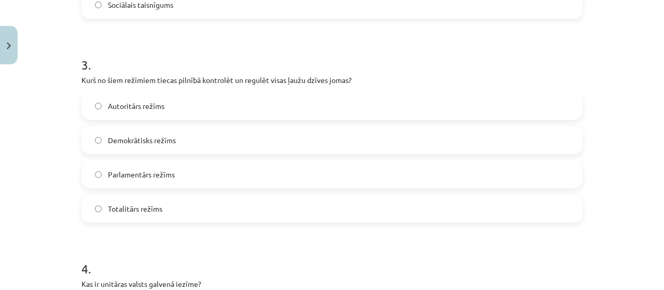
scroll to position [597, 0]
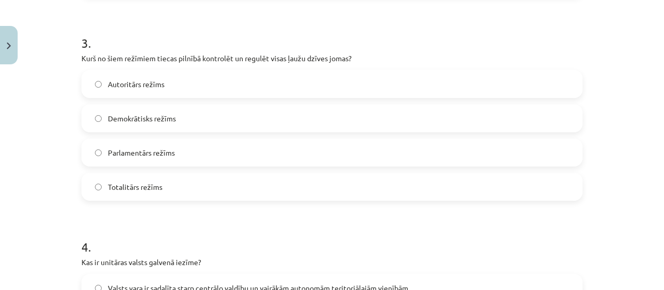
click at [158, 193] on label "Totalitārs režīms" at bounding box center [331, 187] width 499 height 26
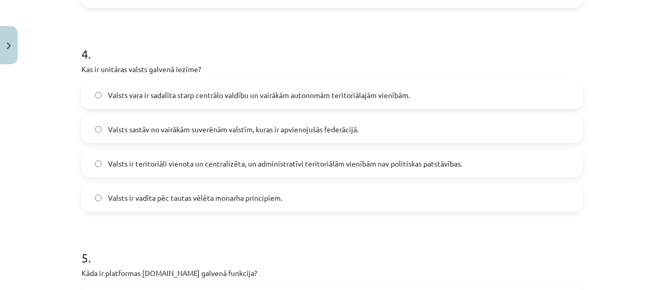
scroll to position [804, 0]
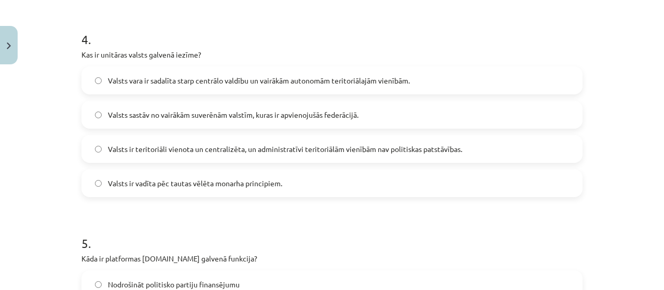
drag, startPoint x: 176, startPoint y: 152, endPoint x: 169, endPoint y: 141, distance: 13.5
click at [175, 150] on span "Valsts ir teritoriāli vienota un centralizēta, un administratīvi teritoriālām v…" at bounding box center [285, 149] width 354 height 11
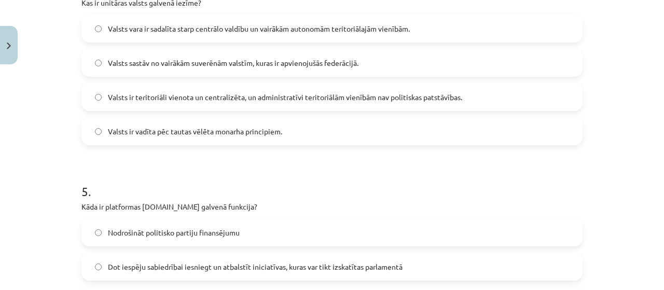
drag, startPoint x: 187, startPoint y: 109, endPoint x: 190, endPoint y: 102, distance: 8.2
click at [187, 109] on div "Valsts ir teritoriāli vienota un centralizēta, un administratīvi teritoriālām v…" at bounding box center [331, 97] width 501 height 28
click at [194, 95] on span "Valsts ir teritoriāli vienota un centralizēta, un administratīvi teritoriālām v…" at bounding box center [285, 97] width 354 height 11
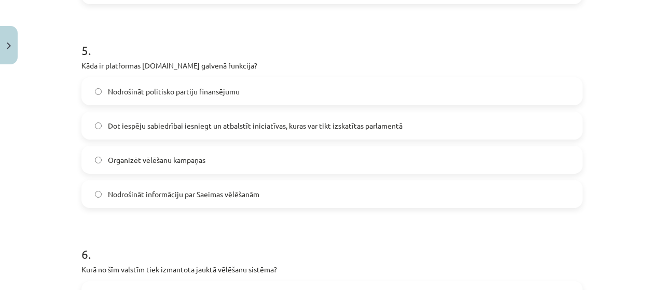
scroll to position [1012, 0]
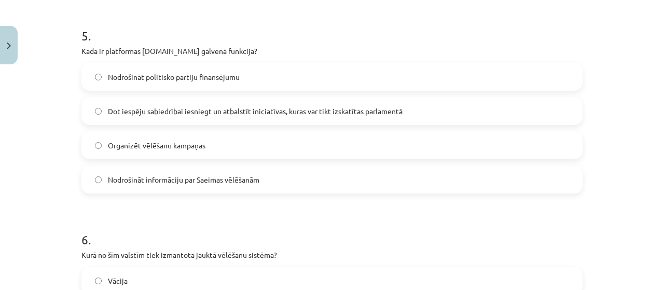
click at [258, 108] on span "Dot iespēju sabiedrībai iesniegt un atbalstīt iniciatīvas, kuras var tikt izska…" at bounding box center [255, 111] width 295 height 11
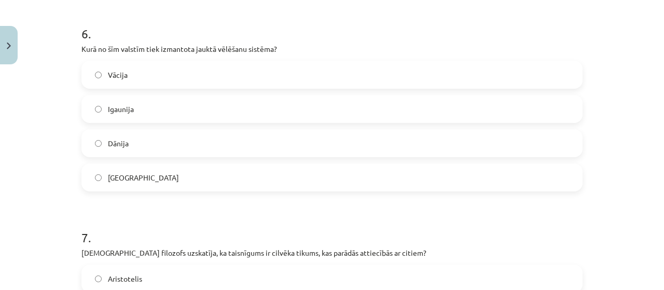
scroll to position [1219, 0]
click at [177, 59] on div "Vācija" at bounding box center [331, 73] width 501 height 28
click at [174, 69] on label "Vācija" at bounding box center [331, 73] width 499 height 26
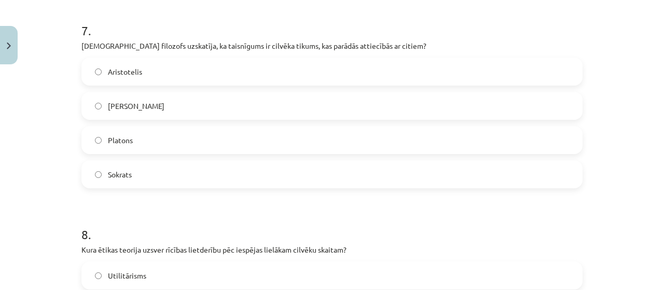
scroll to position [1427, 0]
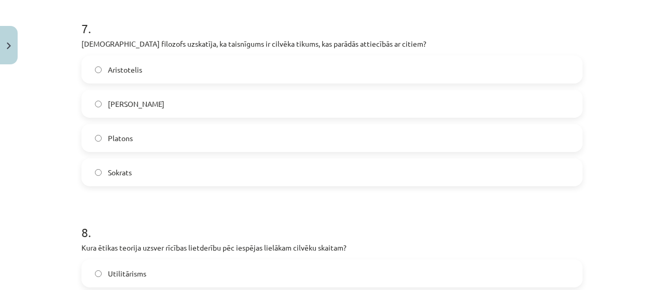
click at [135, 143] on label "Platons" at bounding box center [331, 138] width 499 height 26
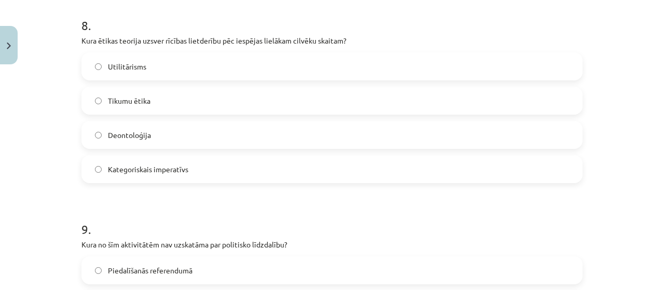
scroll to position [1634, 0]
click at [135, 61] on span "Utilitārisms" at bounding box center [127, 66] width 38 height 11
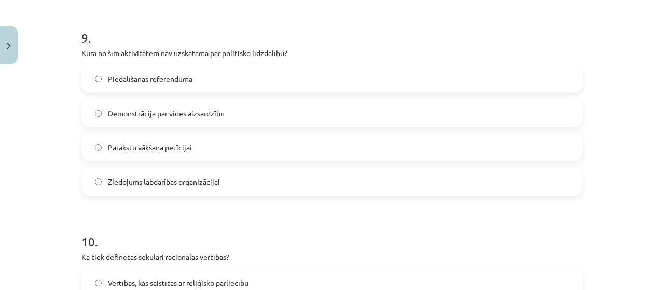
scroll to position [1842, 0]
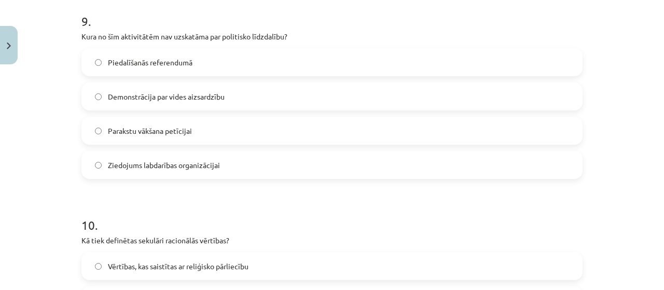
click at [188, 173] on label "Ziedojums labdarības organizācijai" at bounding box center [331, 165] width 499 height 26
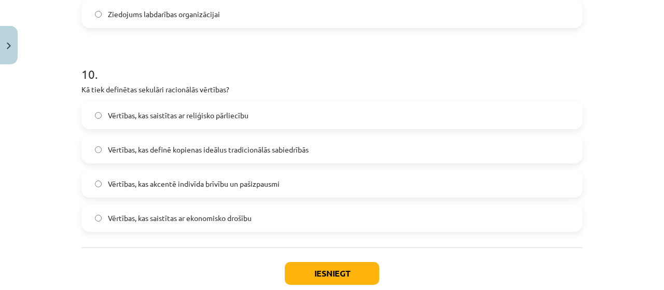
scroll to position [1998, 0]
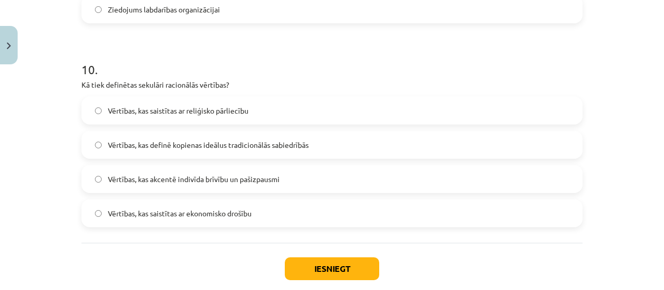
click at [222, 114] on span "Vērtības, kas saistītas ar reliģisko pārliecību" at bounding box center [178, 110] width 141 height 11
click at [233, 218] on label "Vērtības, kas saistītas ar ekonomisko drošību" at bounding box center [331, 213] width 499 height 26
click at [334, 273] on button "Iesniegt" at bounding box center [332, 268] width 94 height 23
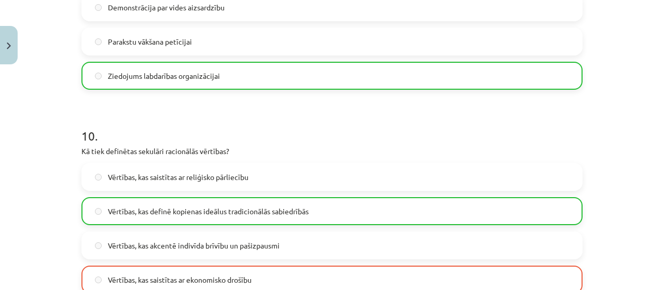
scroll to position [2087, 0]
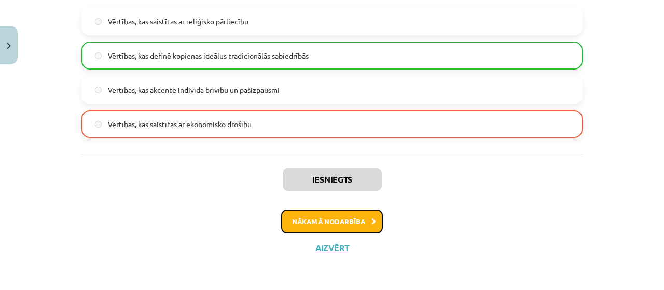
click at [355, 230] on button "Nākamā nodarbība" at bounding box center [332, 222] width 102 height 24
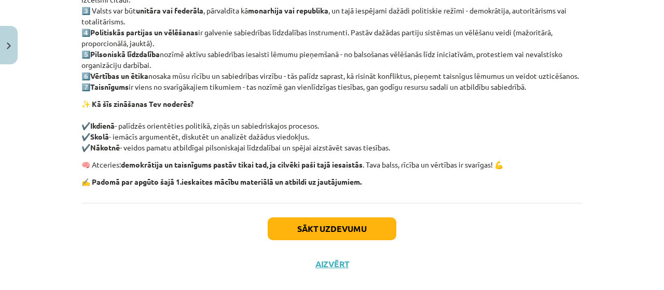
scroll to position [285, 0]
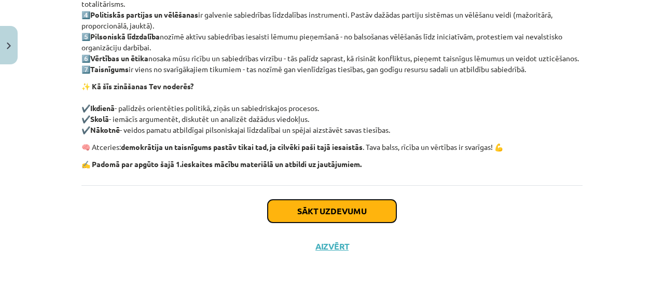
click at [309, 223] on button "Sākt uzdevumu" at bounding box center [332, 211] width 129 height 23
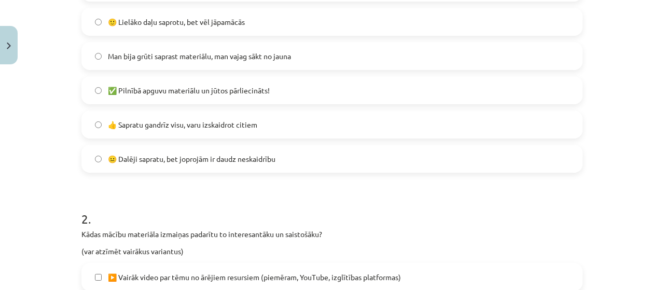
scroll to position [233, 0]
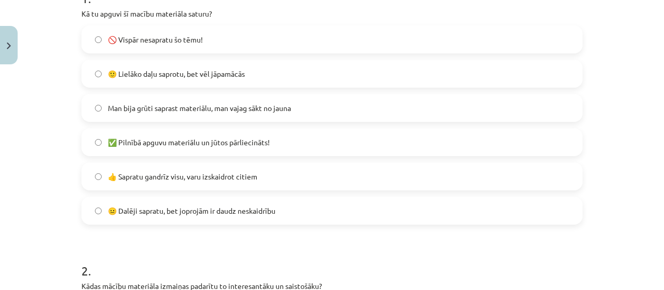
click at [221, 67] on label "🙂 Lielāko daļu saprotu, bet vēl jāpamācās" at bounding box center [331, 74] width 499 height 26
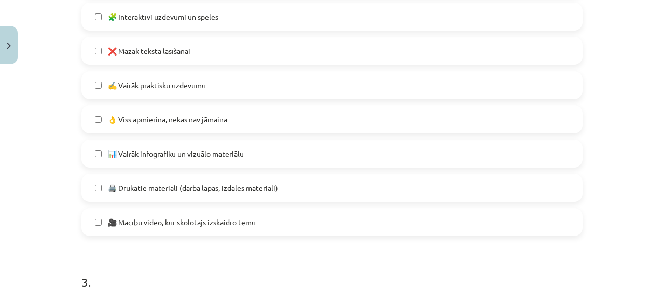
scroll to position [897, 0]
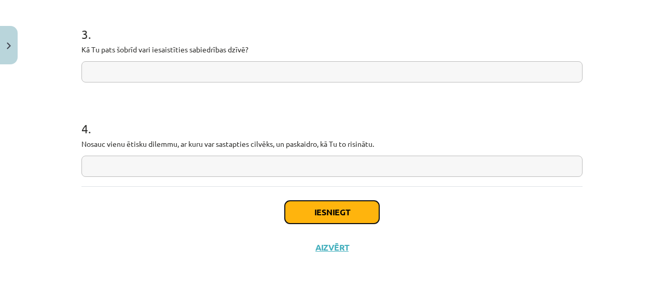
click at [321, 211] on button "Iesniegt" at bounding box center [332, 212] width 94 height 23
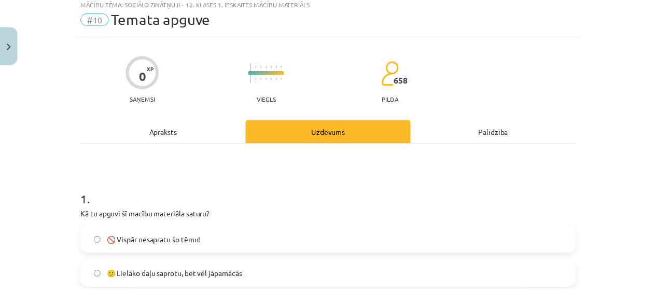
scroll to position [0, 0]
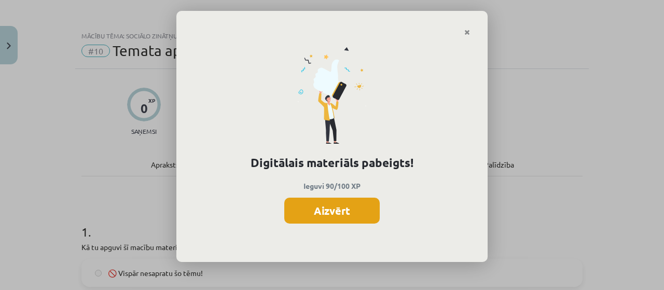
click at [319, 221] on button "Aizvērt" at bounding box center [331, 211] width 95 height 26
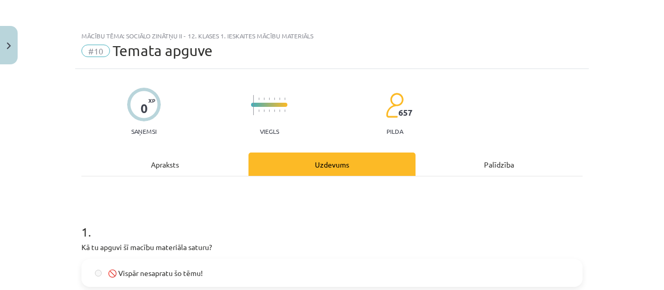
click at [156, 166] on div "Apraksts" at bounding box center [164, 164] width 167 height 23
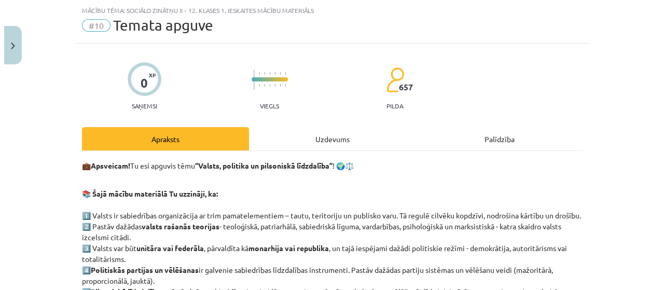
scroll to position [26, 0]
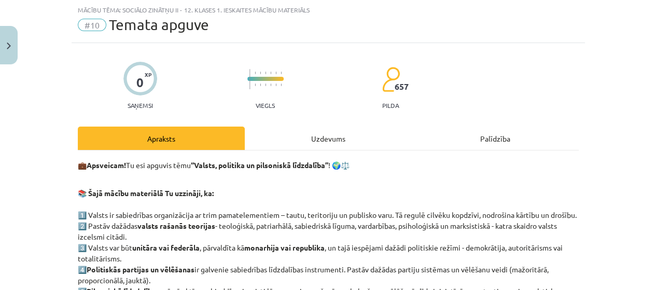
click at [473, 143] on div "Palīdzība" at bounding box center [495, 138] width 167 height 23
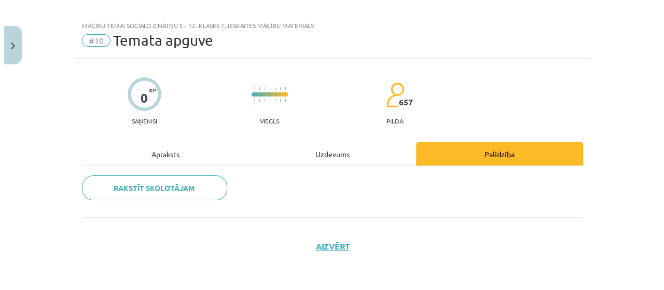
scroll to position [9, 0]
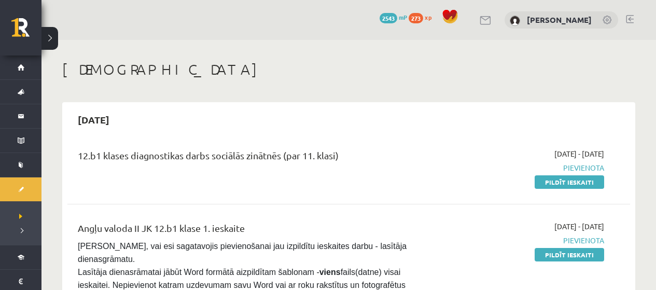
scroll to position [259, 0]
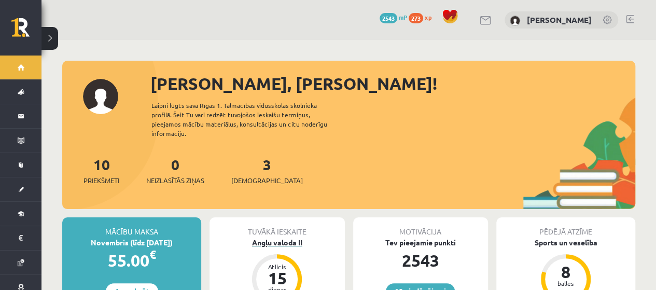
click at [283, 237] on div "Angļu valoda II" at bounding box center [277, 242] width 135 height 11
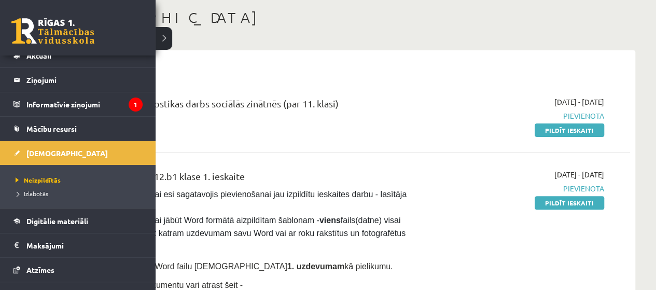
scroll to position [52, 0]
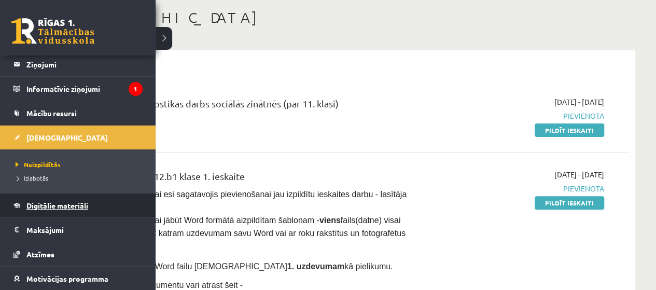
click at [45, 208] on span "Digitālie materiāli" at bounding box center [57, 205] width 62 height 9
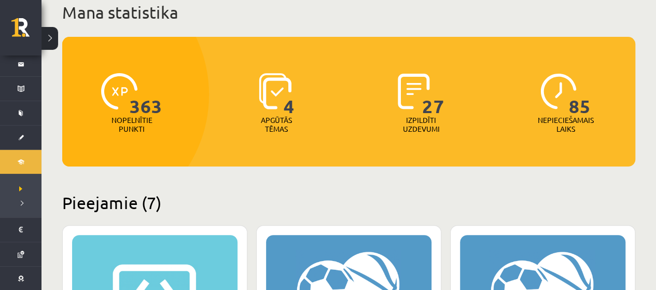
scroll to position [52, 0]
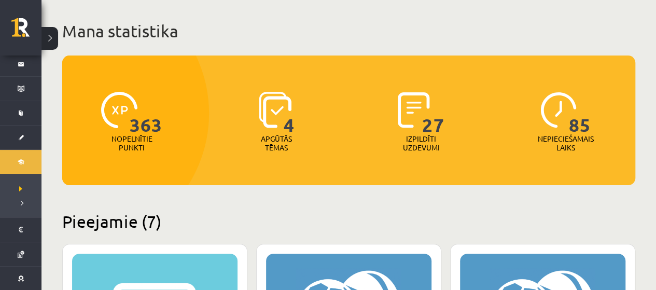
click at [281, 133] on div "4" at bounding box center [277, 111] width 36 height 48
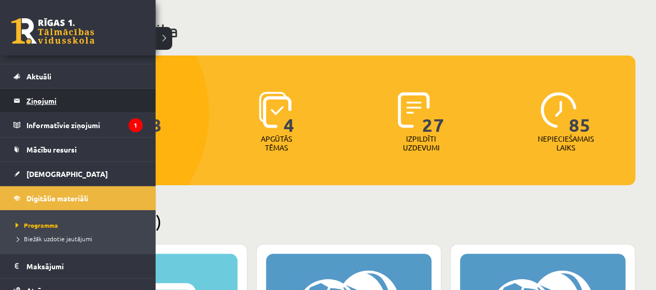
scroll to position [0, 0]
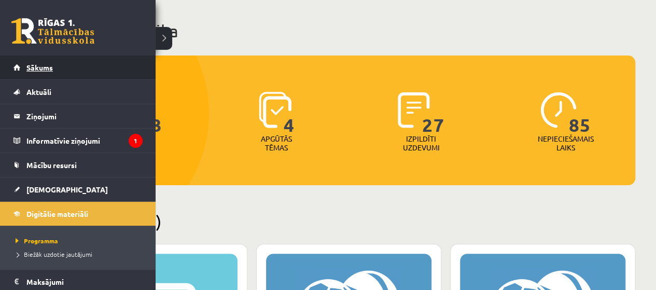
click at [36, 70] on span "Sākums" at bounding box center [39, 67] width 26 height 9
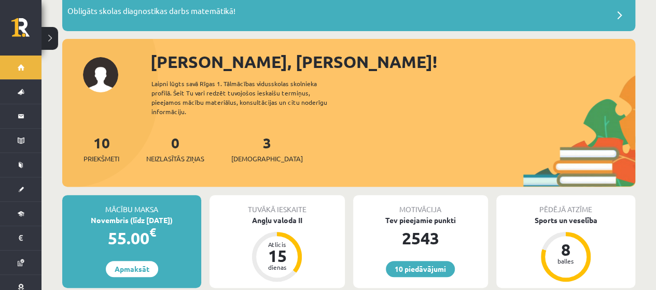
scroll to position [156, 0]
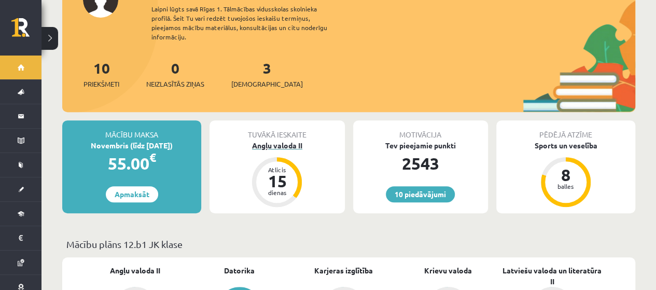
click at [288, 140] on div "Angļu valoda II" at bounding box center [277, 145] width 135 height 11
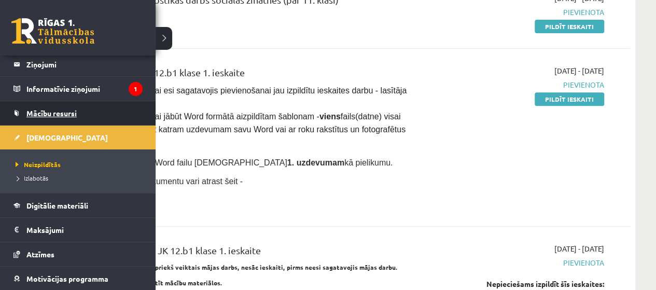
scroll to position [99, 0]
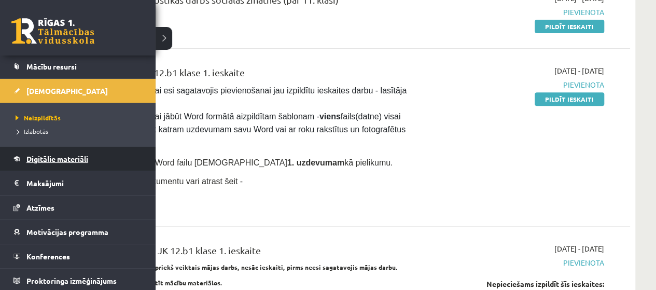
click at [66, 164] on link "Digitālie materiāli" at bounding box center [77, 159] width 129 height 24
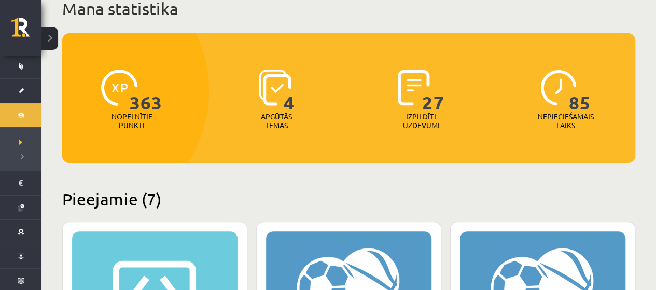
scroll to position [52, 0]
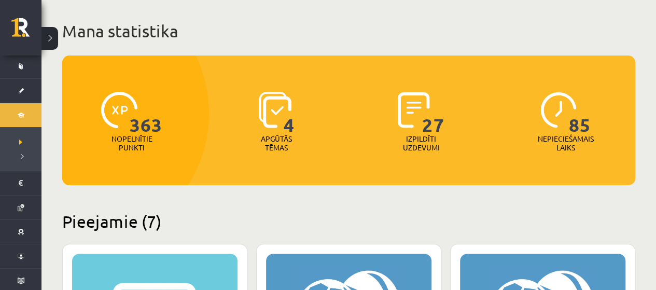
click at [145, 131] on span "363" at bounding box center [146, 113] width 33 height 43
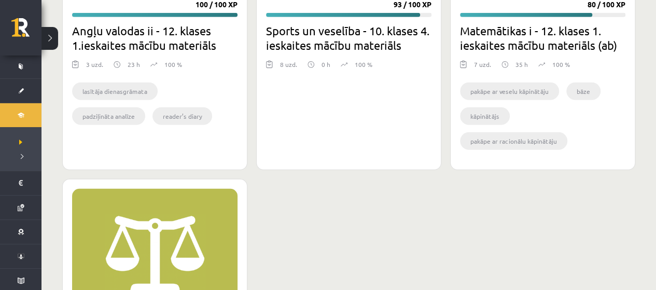
scroll to position [1557, 0]
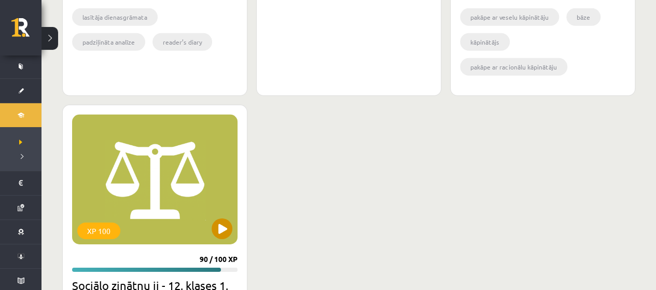
click at [181, 191] on div "XP 100" at bounding box center [155, 180] width 166 height 130
click at [216, 208] on div "XP 100" at bounding box center [155, 180] width 166 height 130
drag, startPoint x: 215, startPoint y: 205, endPoint x: 210, endPoint y: 197, distance: 10.2
click at [215, 205] on div "XP 100" at bounding box center [155, 180] width 166 height 130
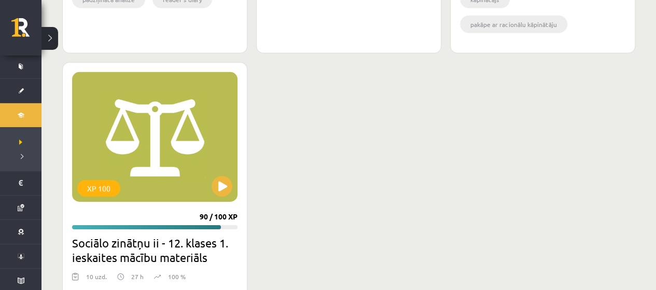
scroll to position [1637, 0]
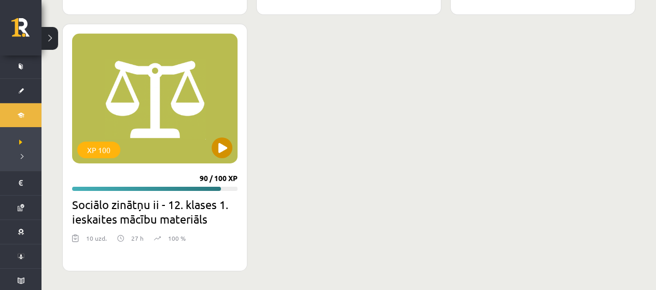
click at [225, 132] on div "XP 100" at bounding box center [155, 99] width 166 height 130
click at [224, 134] on div "XP 100" at bounding box center [155, 99] width 166 height 130
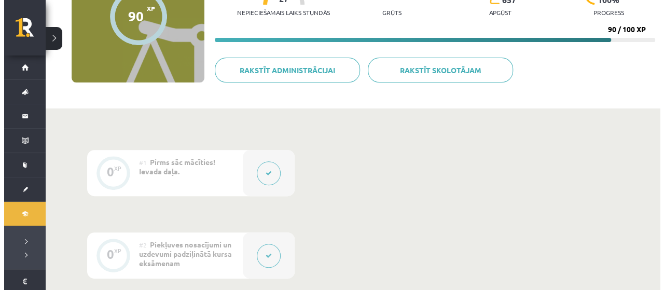
scroll to position [156, 0]
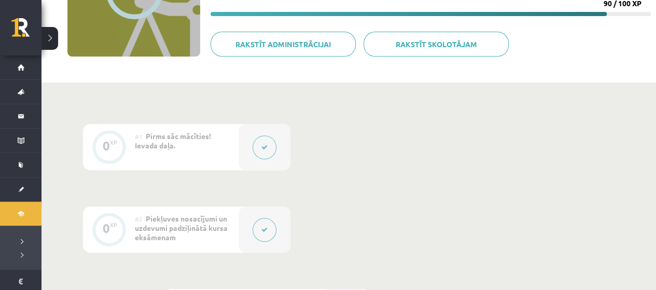
click at [273, 147] on button at bounding box center [265, 147] width 24 height 24
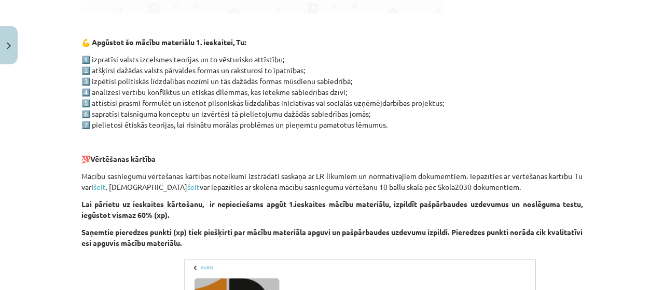
scroll to position [726, 0]
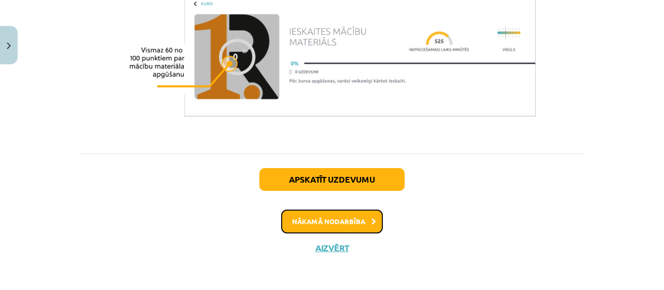
click at [328, 226] on button "Nākamā nodarbība" at bounding box center [332, 222] width 102 height 24
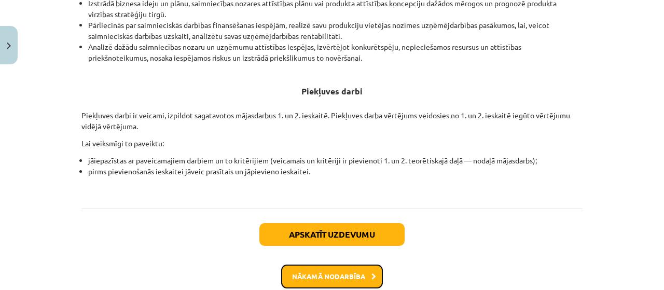
scroll to position [441, 0]
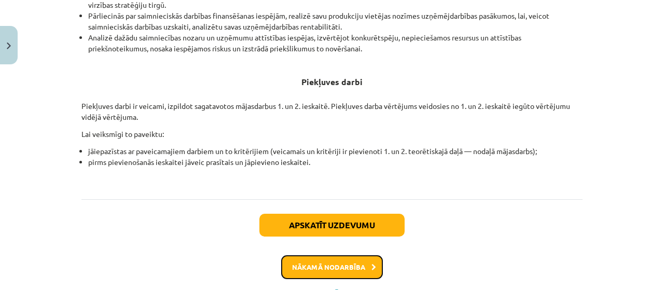
click at [332, 257] on button "Nākamā nodarbība" at bounding box center [332, 267] width 102 height 24
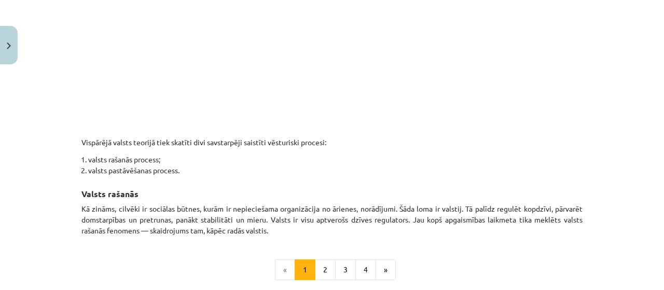
scroll to position [597, 0]
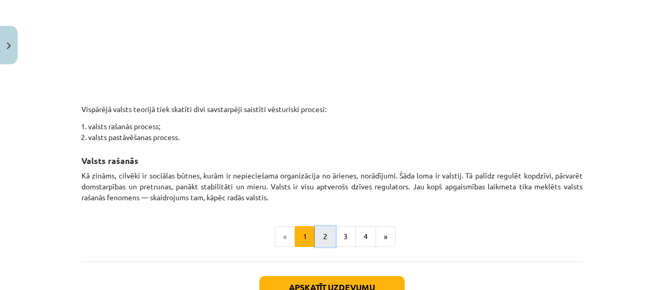
click at [324, 241] on button "2" at bounding box center [325, 236] width 21 height 21
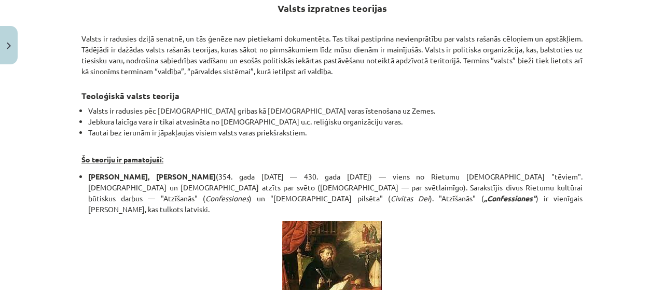
scroll to position [185, 0]
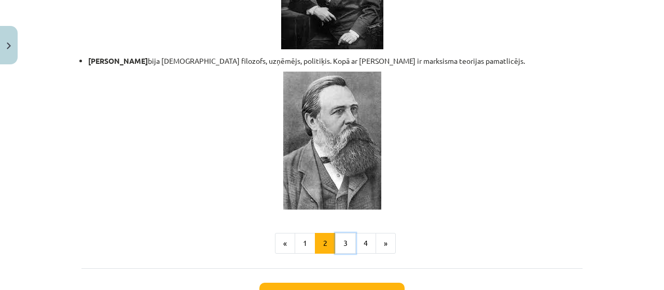
click at [335, 233] on button "3" at bounding box center [345, 243] width 21 height 21
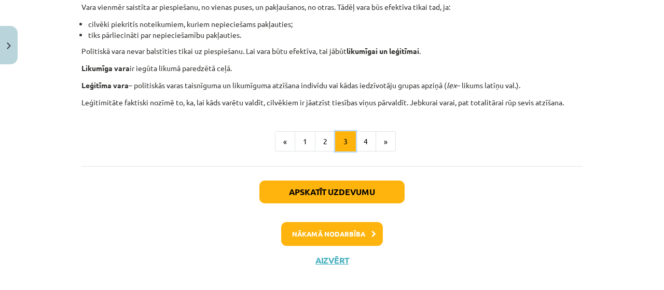
scroll to position [744, 0]
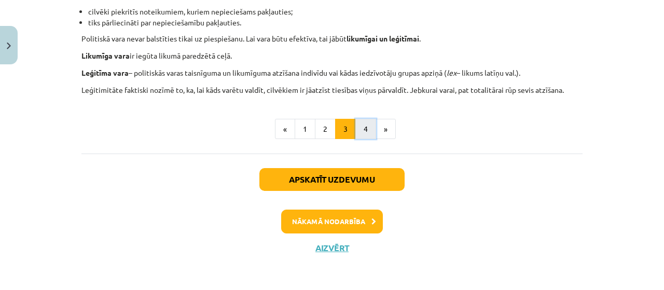
click at [367, 134] on button "4" at bounding box center [365, 129] width 21 height 21
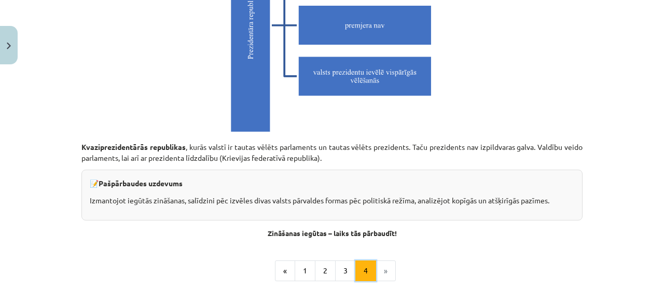
scroll to position [3077, 0]
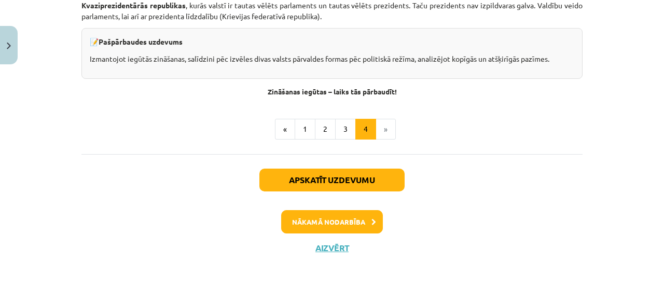
click at [377, 127] on li "»" at bounding box center [386, 129] width 20 height 21
click at [316, 222] on button "Nākamā nodarbība" at bounding box center [332, 222] width 102 height 24
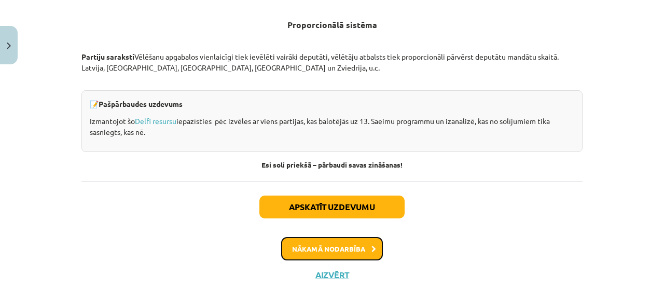
scroll to position [1193, 0]
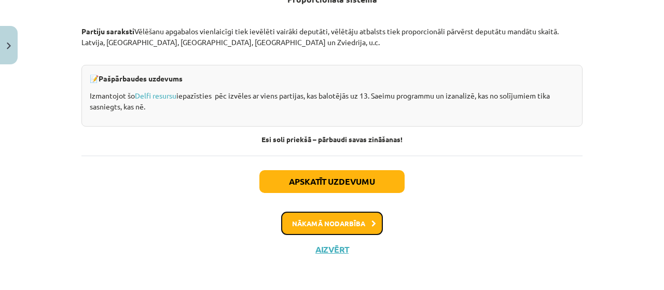
click at [284, 217] on button "Nākamā nodarbība" at bounding box center [332, 224] width 102 height 24
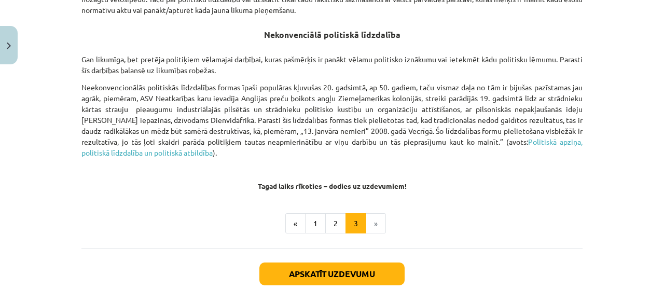
scroll to position [804, 0]
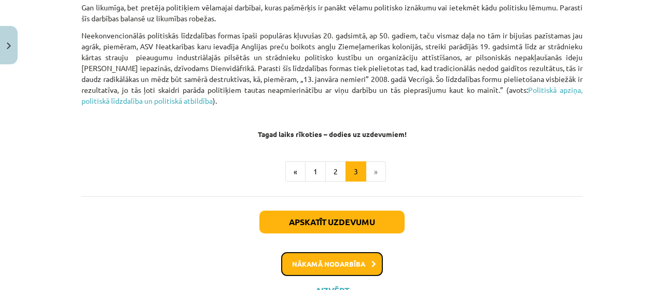
click at [322, 260] on button "Nākamā nodarbība" at bounding box center [332, 264] width 102 height 24
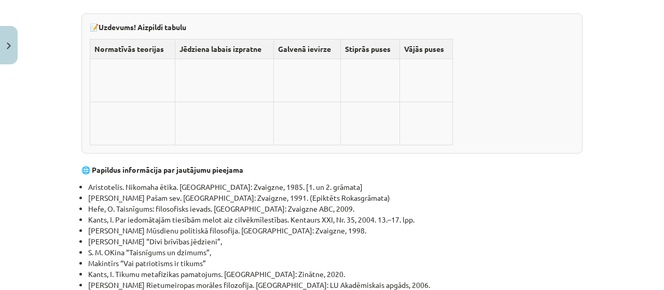
scroll to position [3243, 0]
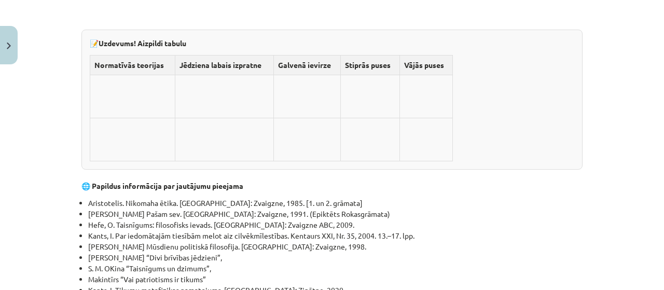
click at [135, 75] on th "Normatīvās teorijas" at bounding box center [132, 66] width 85 height 20
click at [137, 73] on th "Normatīvās teorijas" at bounding box center [132, 66] width 85 height 20
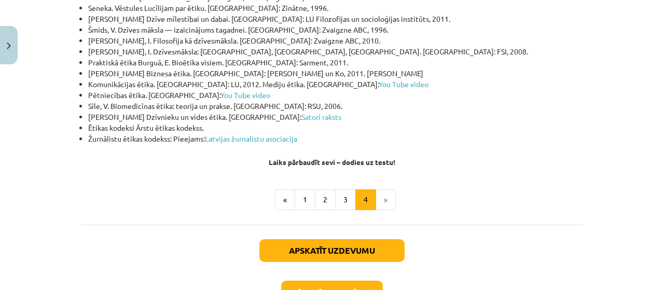
scroll to position [3606, 0]
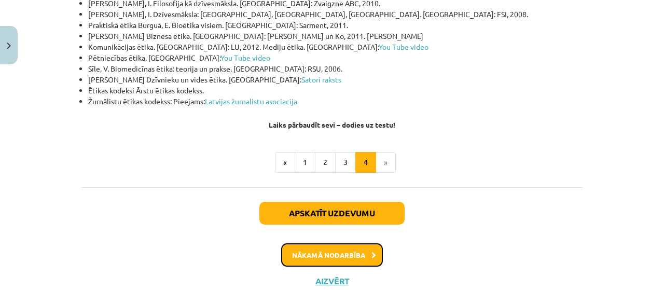
click at [335, 261] on button "Nākamā nodarbība" at bounding box center [332, 255] width 102 height 24
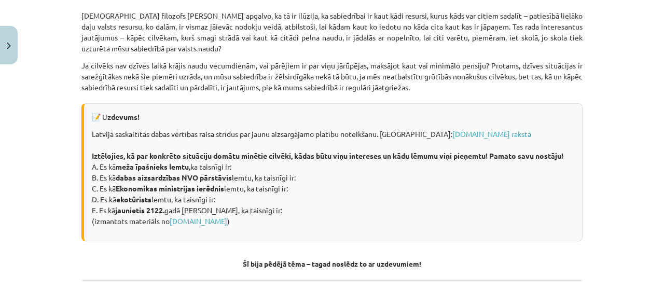
scroll to position [1531, 0]
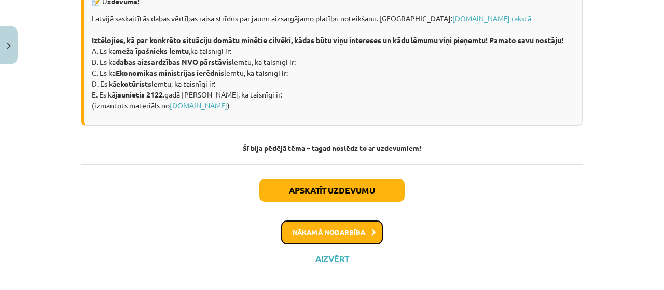
click at [324, 237] on button "Nākamā nodarbība" at bounding box center [332, 233] width 102 height 24
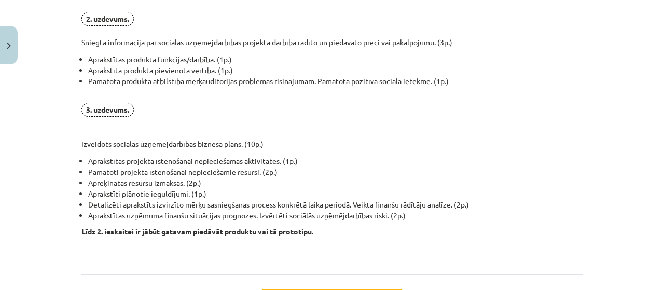
scroll to position [896, 0]
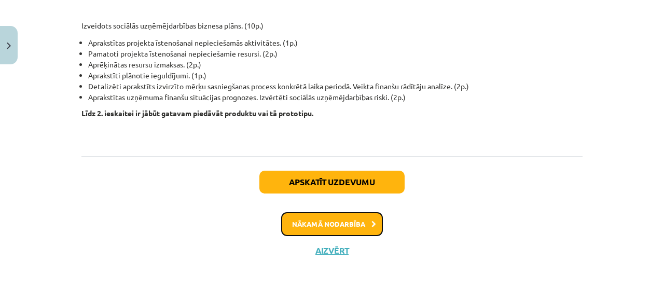
click at [310, 218] on button "Nākamā nodarbība" at bounding box center [332, 224] width 102 height 24
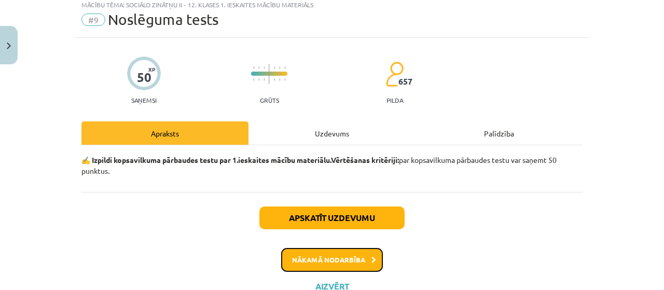
scroll to position [26, 0]
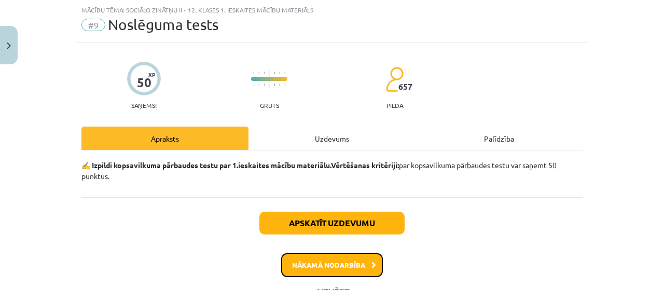
click at [288, 274] on button "Nākamā nodarbība" at bounding box center [332, 265] width 102 height 24
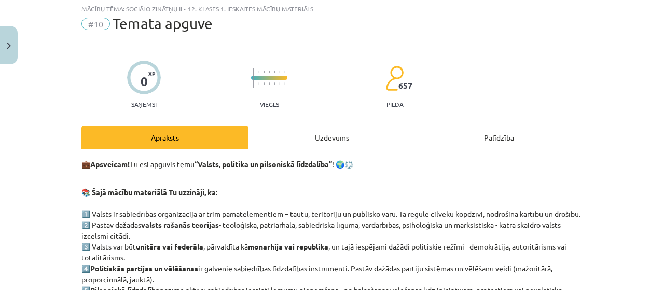
scroll to position [0, 0]
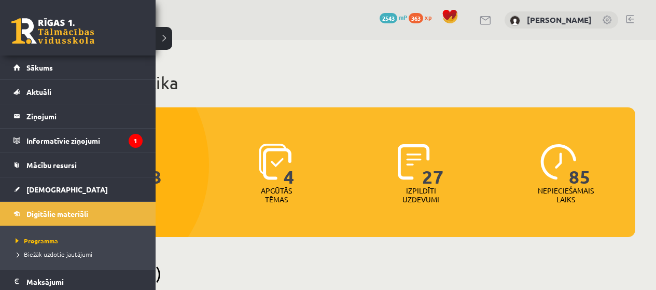
scroll to position [1637, 0]
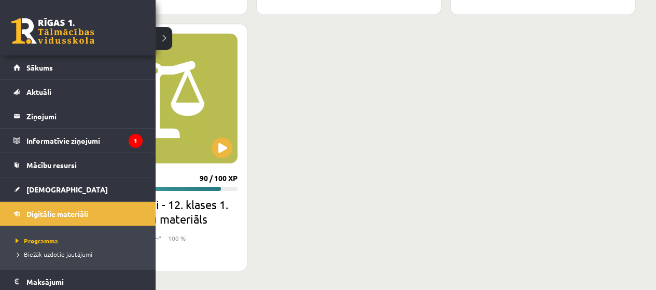
click at [34, 39] on link at bounding box center [52, 31] width 83 height 26
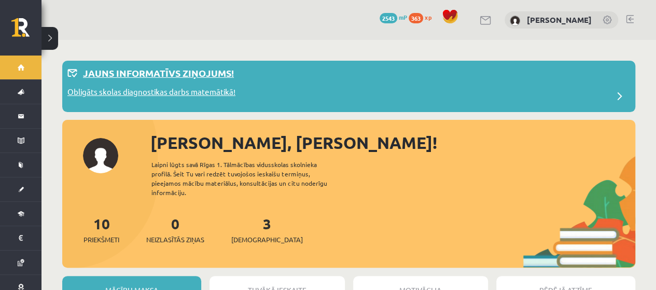
click at [166, 100] on p "Obligāts skolas diagnostikas darbs matemātikā!" at bounding box center [151, 93] width 168 height 15
